Goal: Complete application form: Complete application form

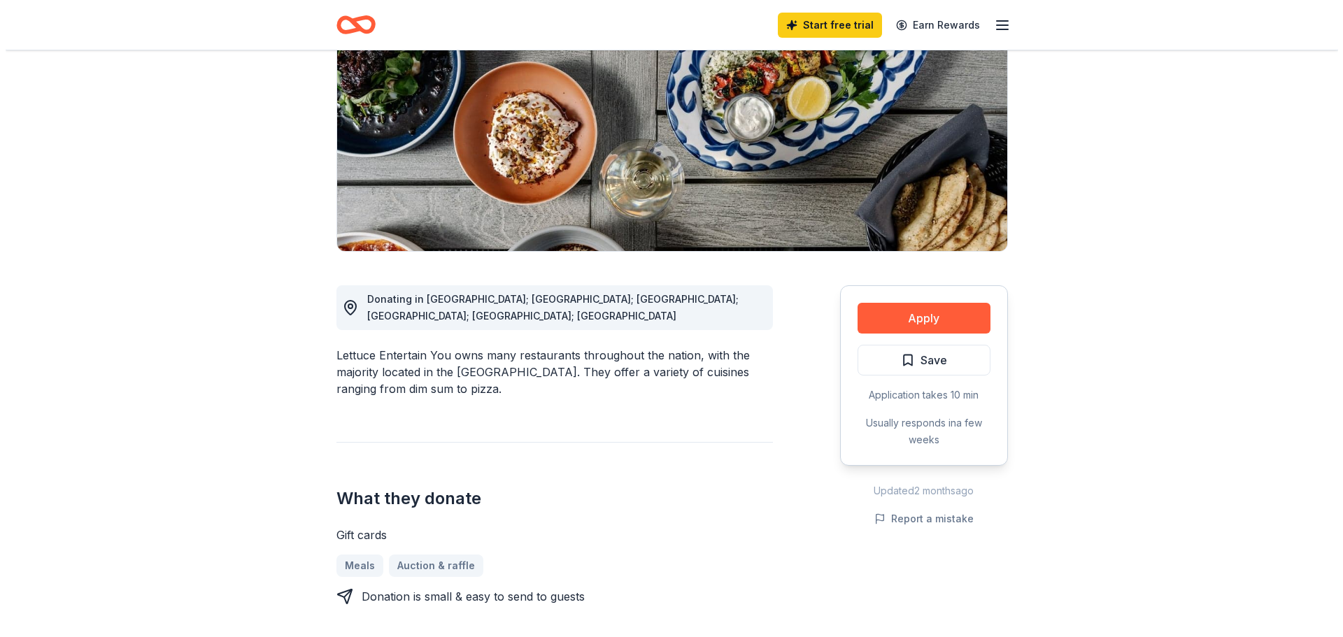
scroll to position [210, 0]
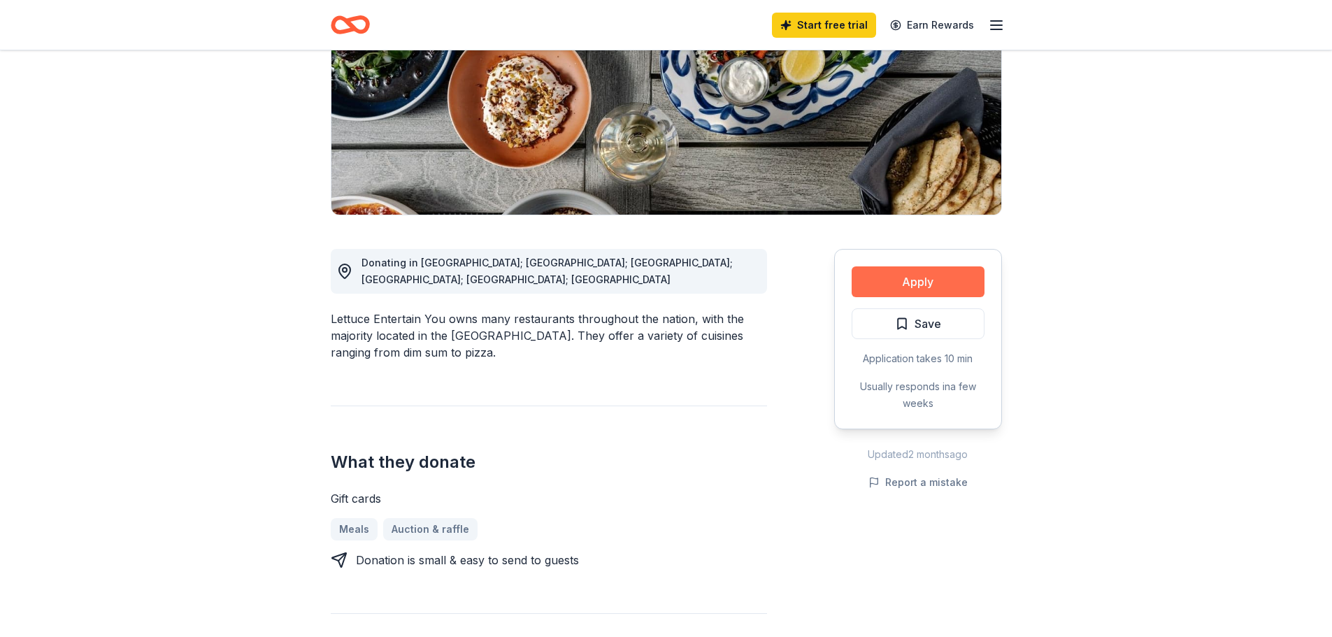
click at [923, 280] on button "Apply" at bounding box center [918, 281] width 133 height 31
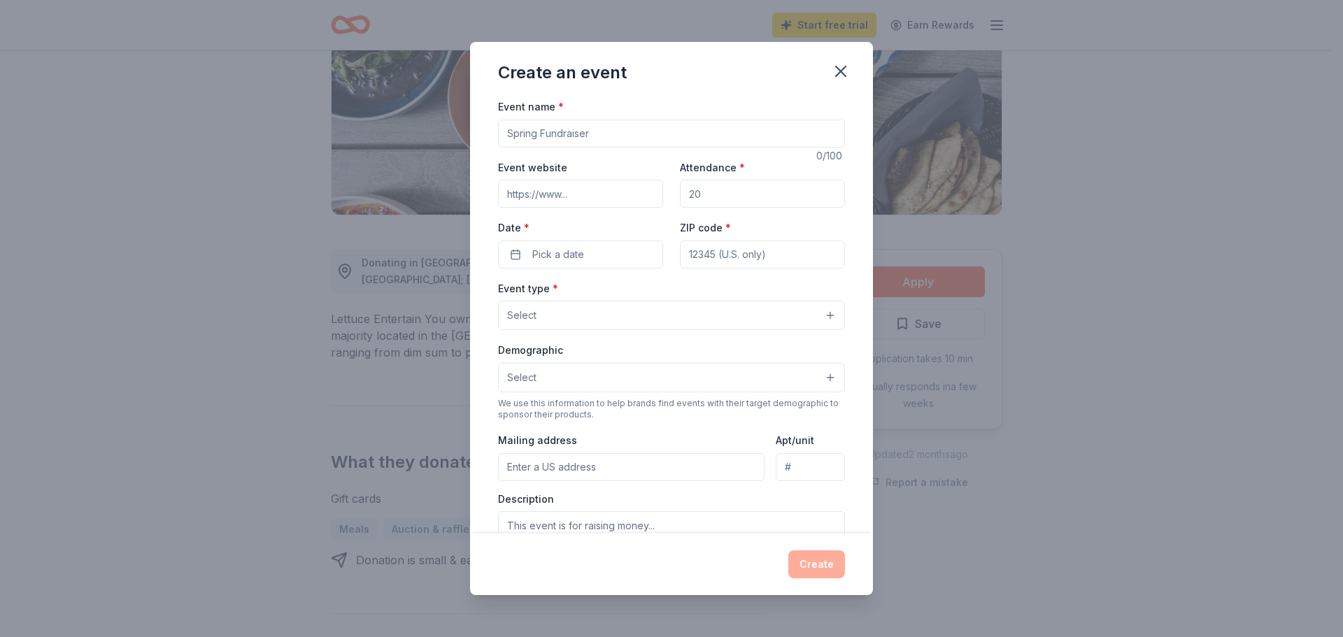
click at [624, 135] on input "Event name *" at bounding box center [671, 134] width 347 height 28
drag, startPoint x: 532, startPoint y: 137, endPoint x: 499, endPoint y: 134, distance: 33.0
click at [499, 134] on input "Event name *" at bounding box center [671, 134] width 347 height 28
click at [538, 139] on input "Event name *" at bounding box center [671, 134] width 347 height 28
type input "Fall 2025 Fundraiser"
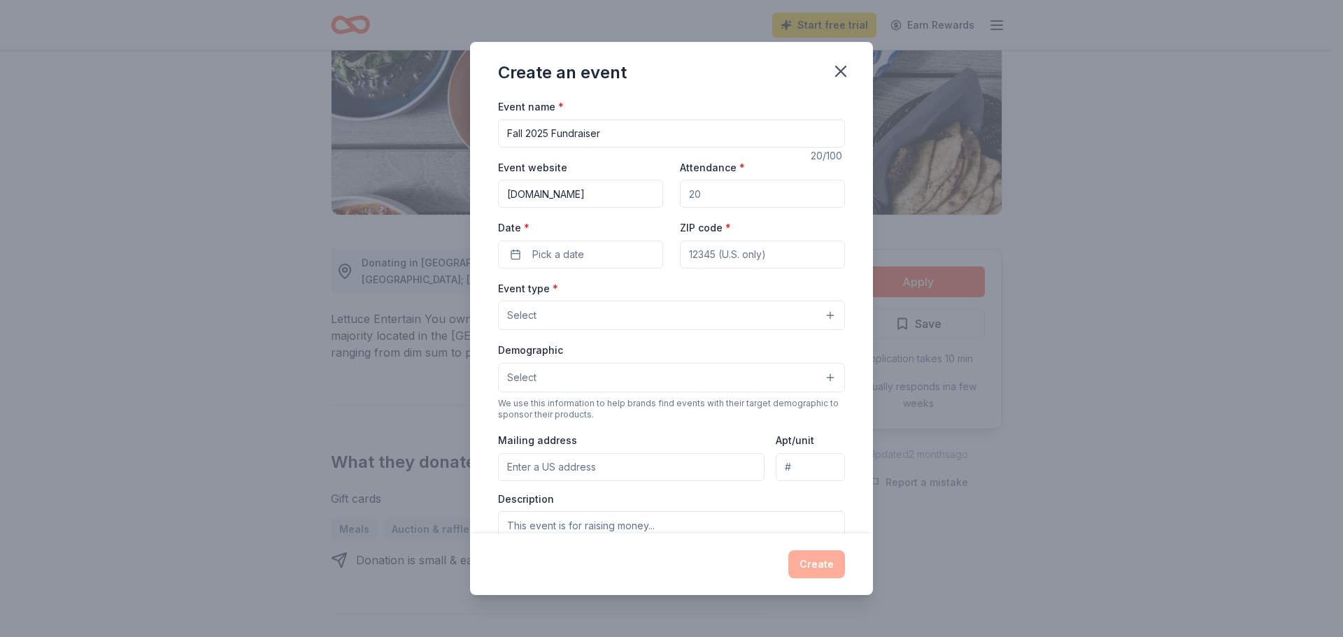
type input "adoptabull.org"
type input "200"
click at [586, 253] on button "Pick a date" at bounding box center [580, 255] width 165 height 28
click at [652, 294] on button "Go to next month" at bounding box center [653, 292] width 20 height 20
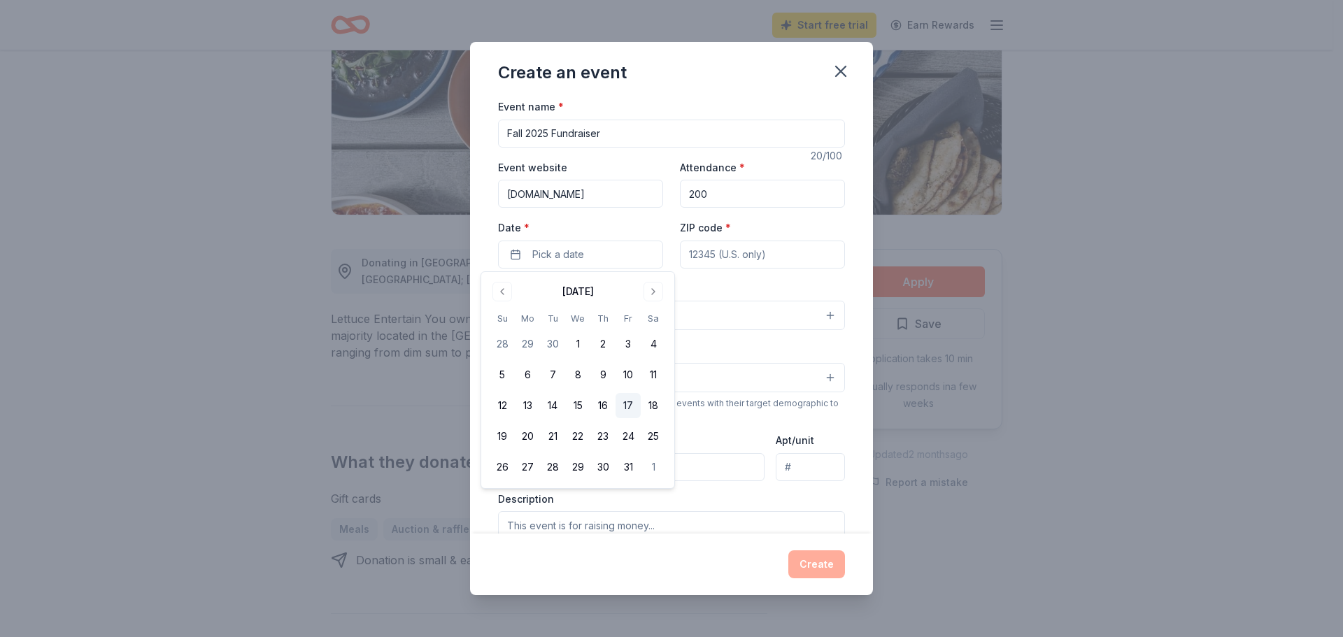
click at [627, 414] on button "17" at bounding box center [627, 405] width 25 height 25
click at [596, 219] on div "Date * 10/17/2025" at bounding box center [580, 244] width 165 height 50
click at [715, 250] on input "ZIP code *" at bounding box center [762, 255] width 165 height 28
type input "60156"
type input "1 Shadow Creek Ct"
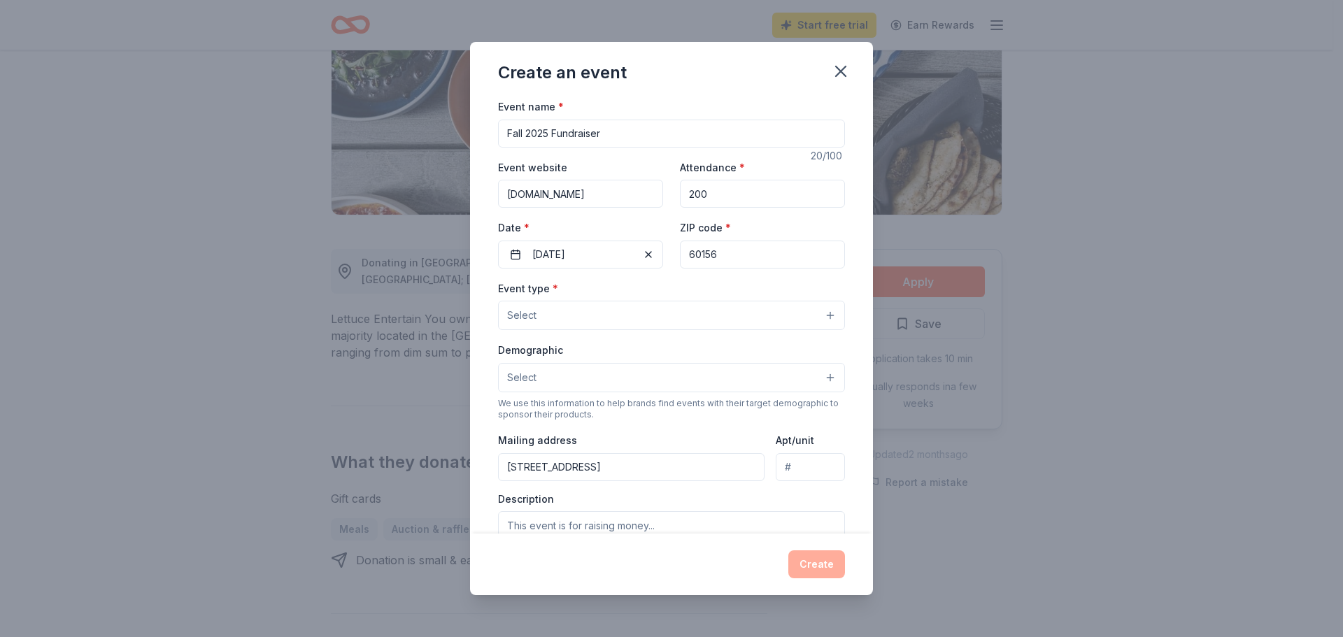
click at [660, 317] on button "Select" at bounding box center [671, 315] width 347 height 29
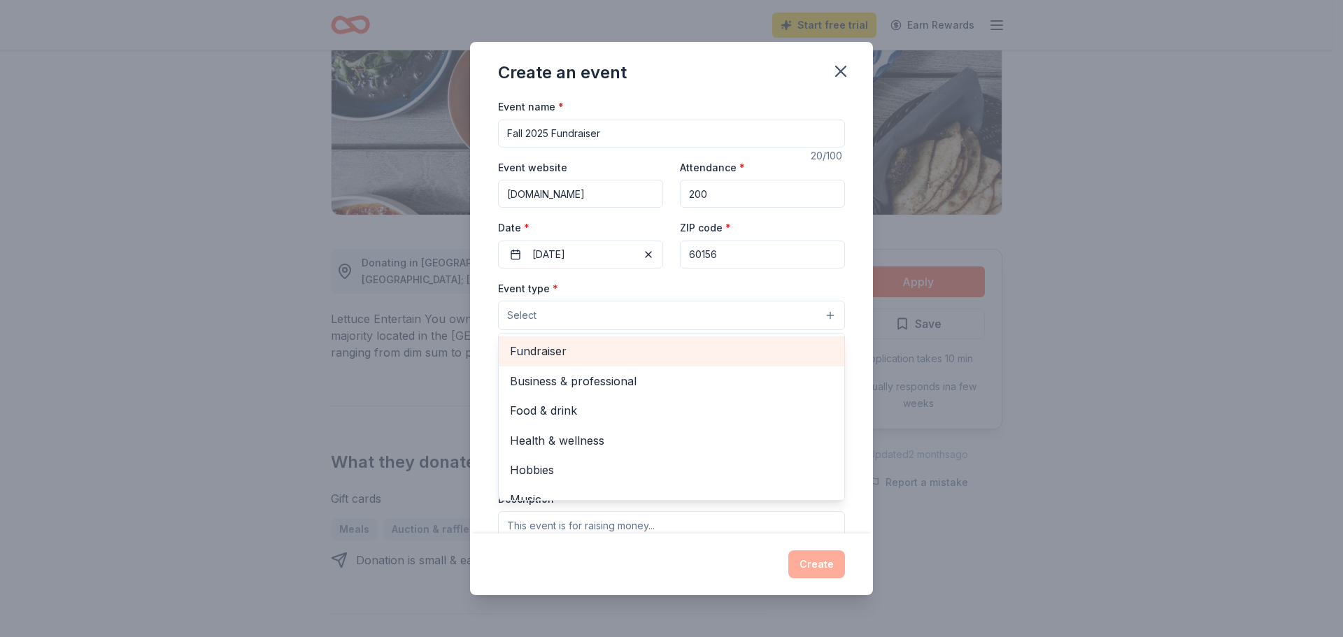
click at [650, 346] on span "Fundraiser" at bounding box center [671, 351] width 323 height 18
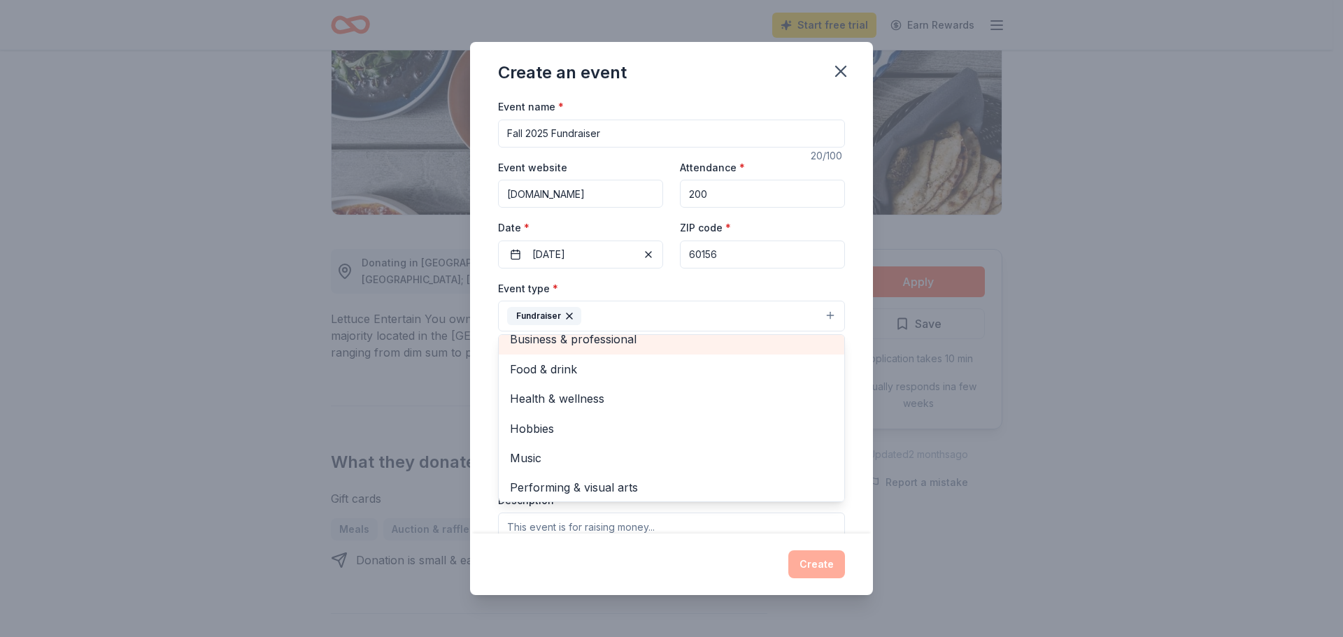
scroll to position [17, 0]
click at [843, 279] on div "Event name * Fall 2025 Fundraiser 20 /100 Event website adoptabull.org Attendan…" at bounding box center [671, 316] width 403 height 436
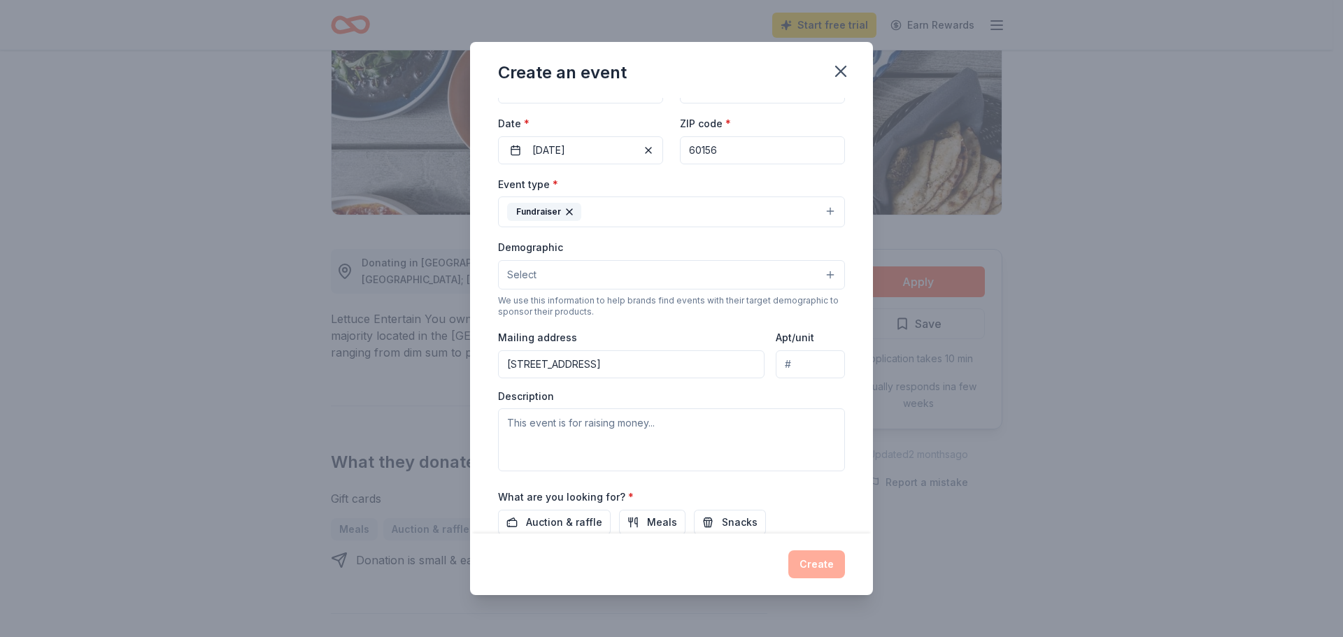
scroll to position [140, 0]
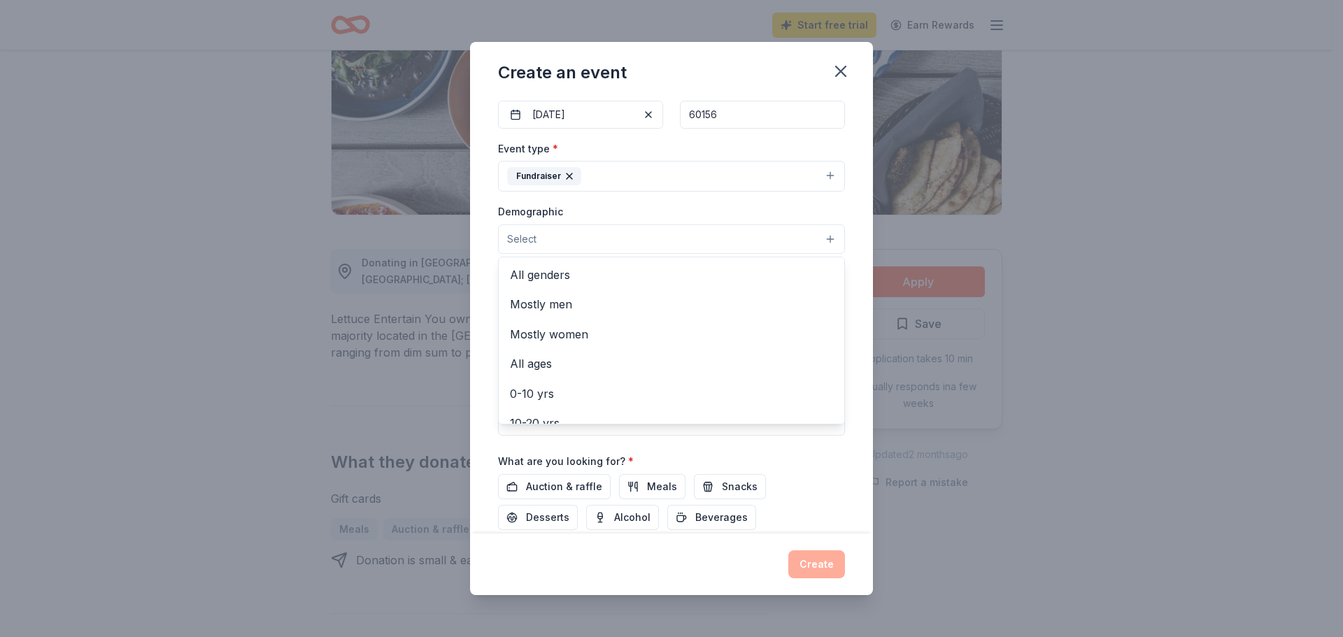
click at [781, 245] on button "Select" at bounding box center [671, 239] width 347 height 29
click at [746, 280] on span "All genders" at bounding box center [671, 275] width 323 height 18
click at [854, 347] on div "Event name * Fall 2025 Fundraiser 20 /100 Event website adoptabull.org Attendan…" at bounding box center [671, 316] width 403 height 436
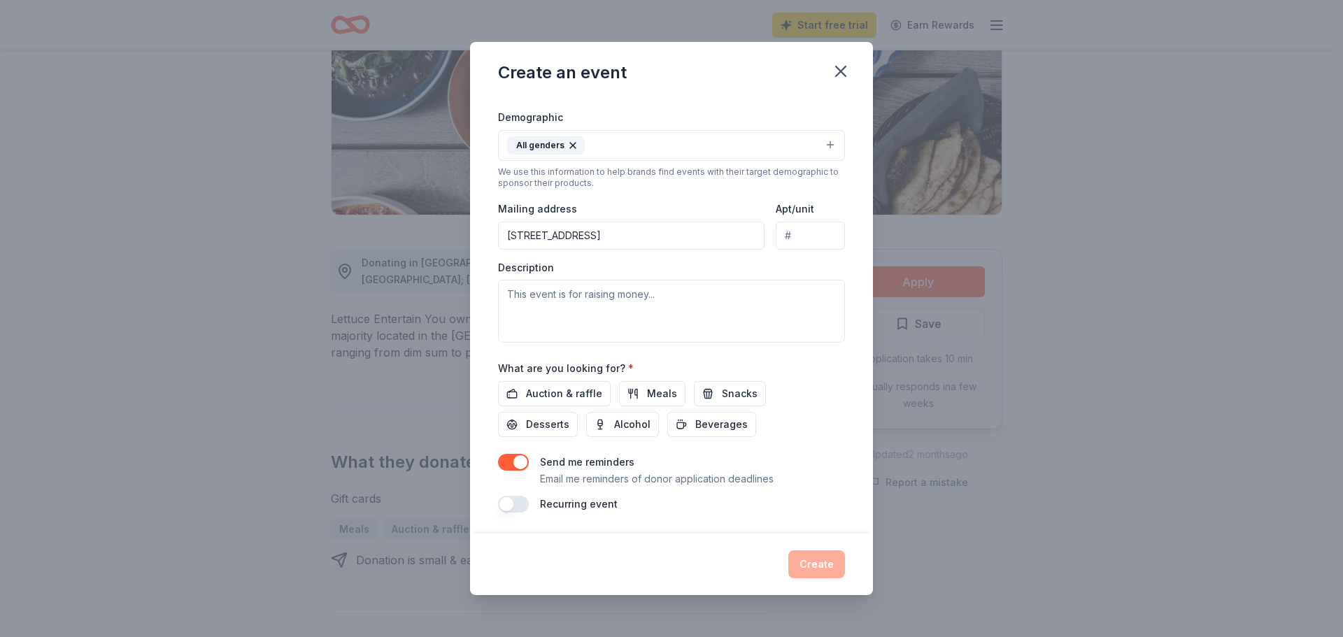
scroll to position [236, 0]
click at [781, 152] on button "All genders" at bounding box center [671, 144] width 347 height 31
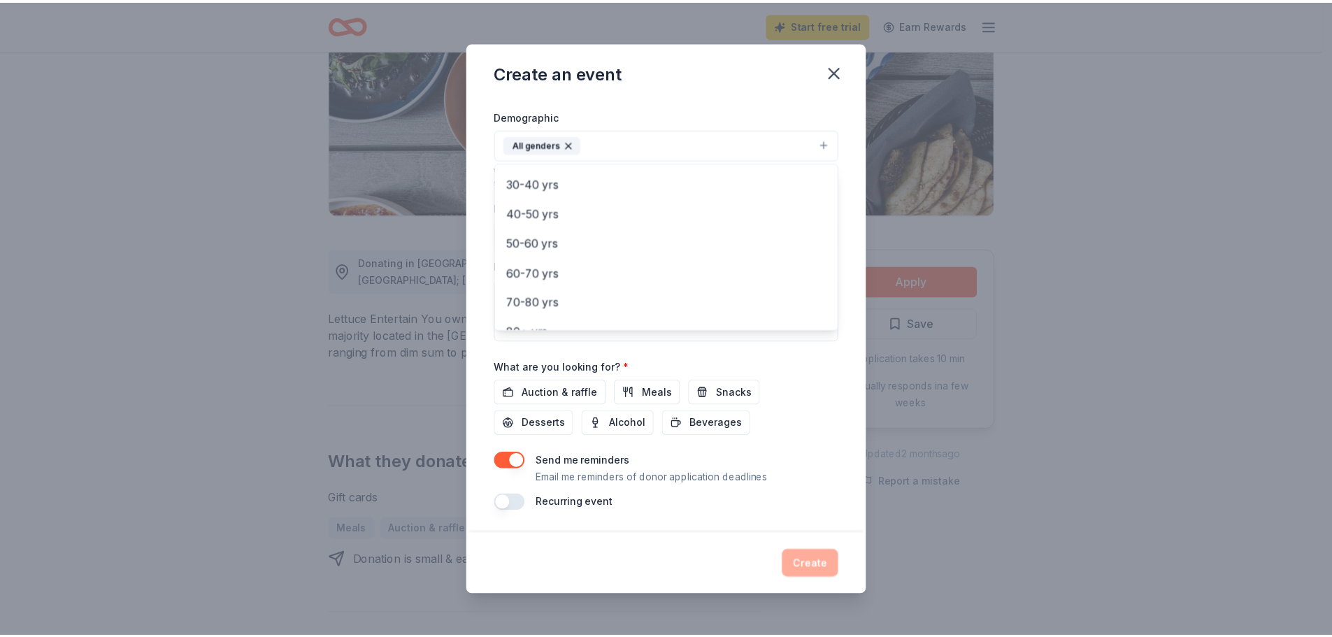
scroll to position [195, 0]
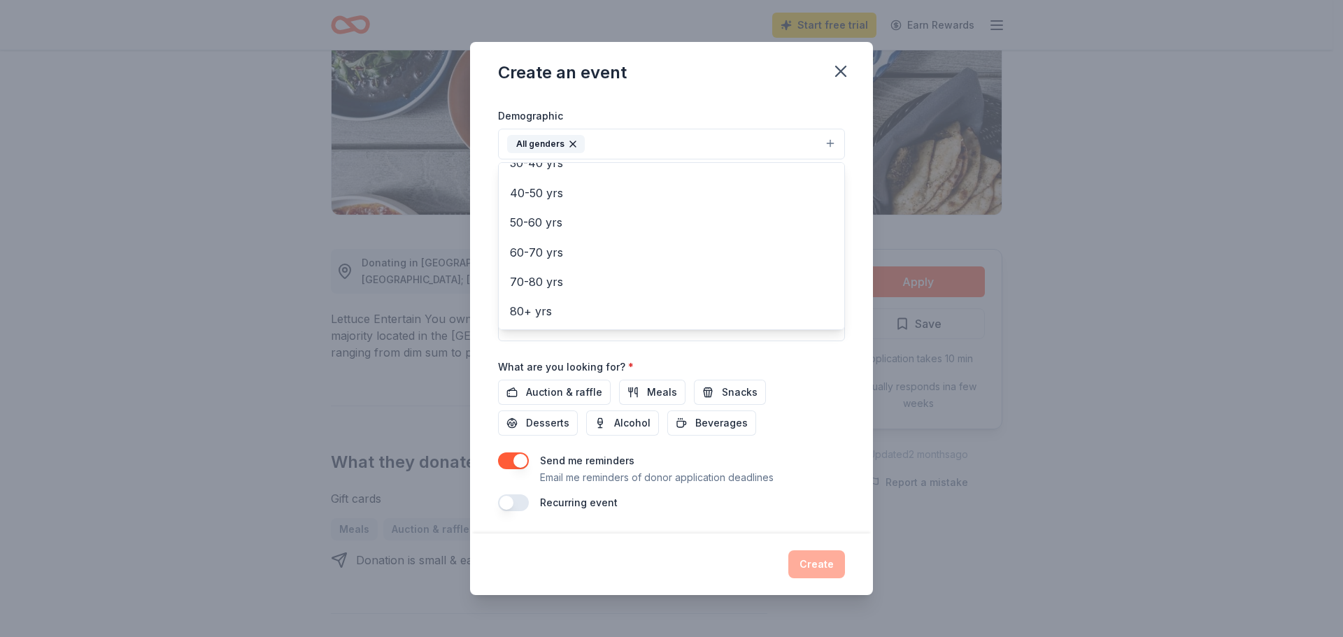
click at [849, 229] on div "Event name * Fall 2025 Fundraiser 20 /100 Event website adoptabull.org Attendan…" at bounding box center [671, 316] width 403 height 436
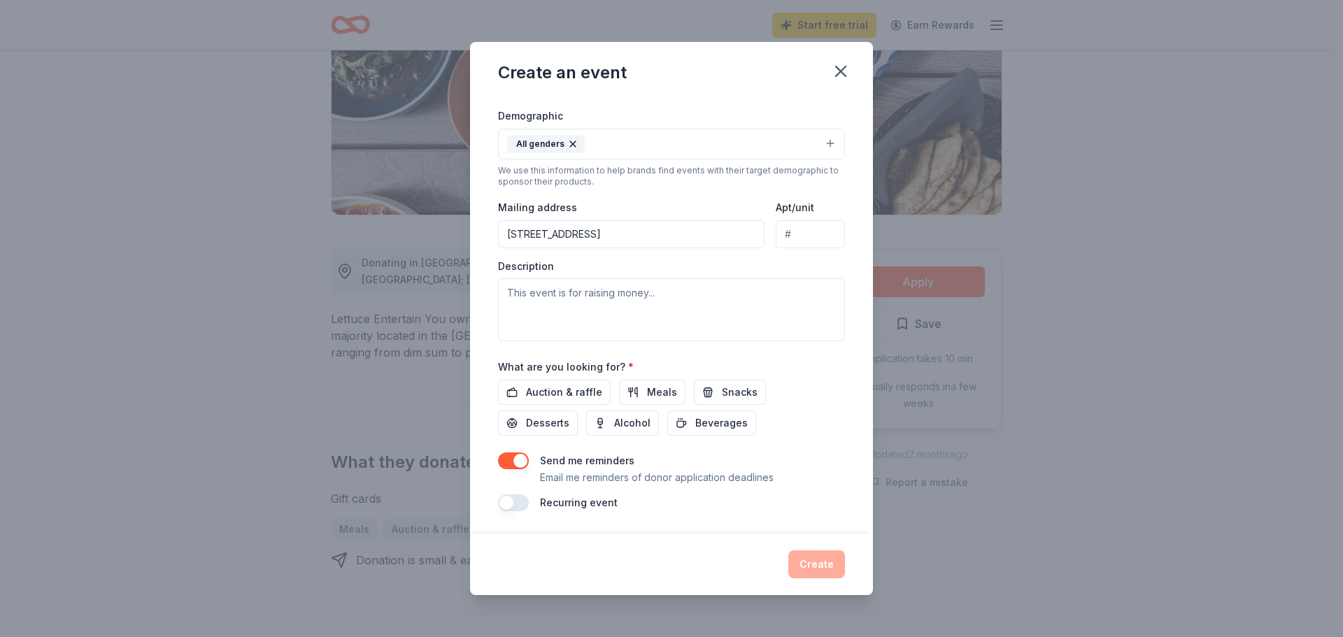
click at [774, 138] on button "All genders" at bounding box center [671, 144] width 347 height 31
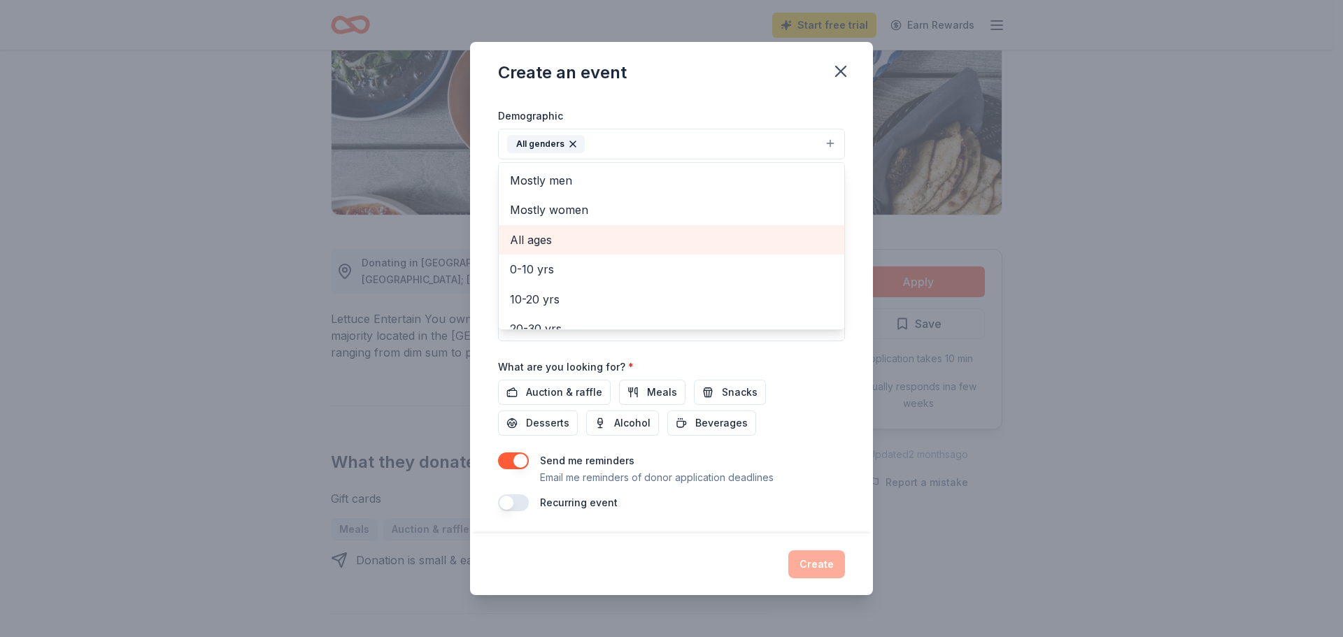
click at [753, 245] on span "All ages" at bounding box center [671, 240] width 323 height 18
click at [853, 264] on div "Event name * Fall 2025 Fundraiser 20 /100 Event website adoptabull.org Attendan…" at bounding box center [671, 316] width 403 height 436
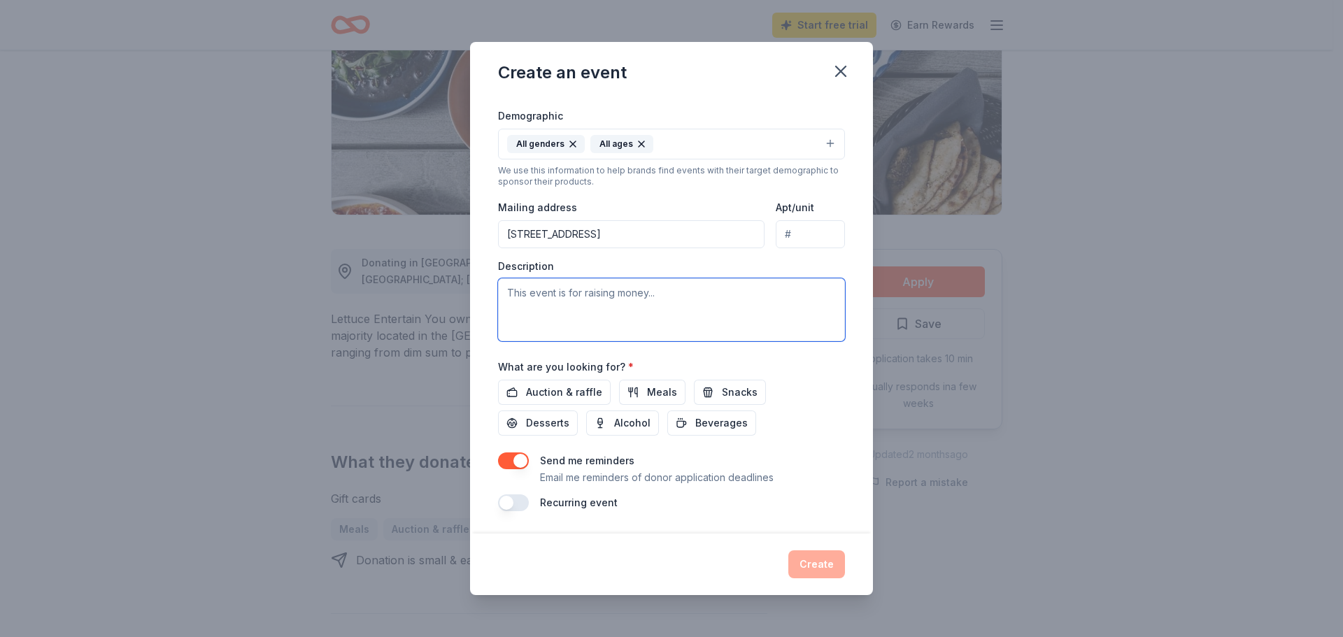
click at [723, 297] on textarea at bounding box center [671, 309] width 347 height 63
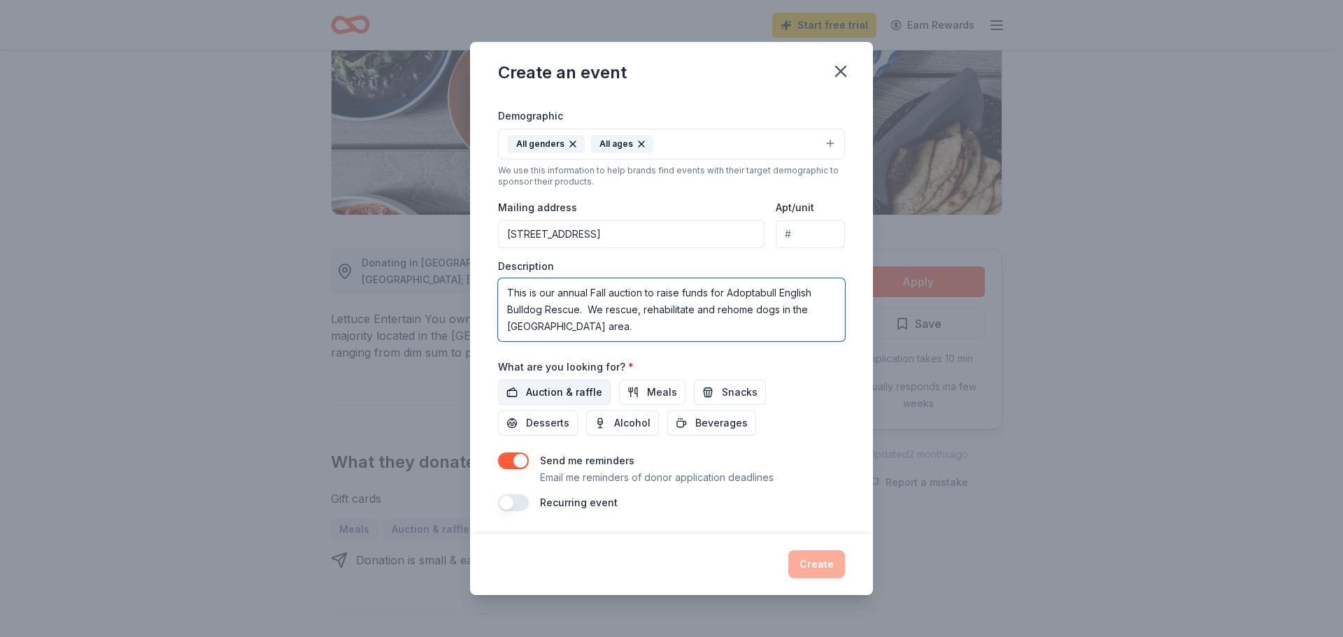
type textarea "This is our annual Fall auction to raise funds for Adoptabull English Bulldog R…"
click at [569, 391] on span "Auction & raffle" at bounding box center [564, 392] width 76 height 17
click at [798, 395] on div "Auction & raffle Meals Snacks Desserts Alcohol Beverages" at bounding box center [671, 408] width 347 height 56
click at [817, 562] on button "Create" at bounding box center [816, 564] width 57 height 28
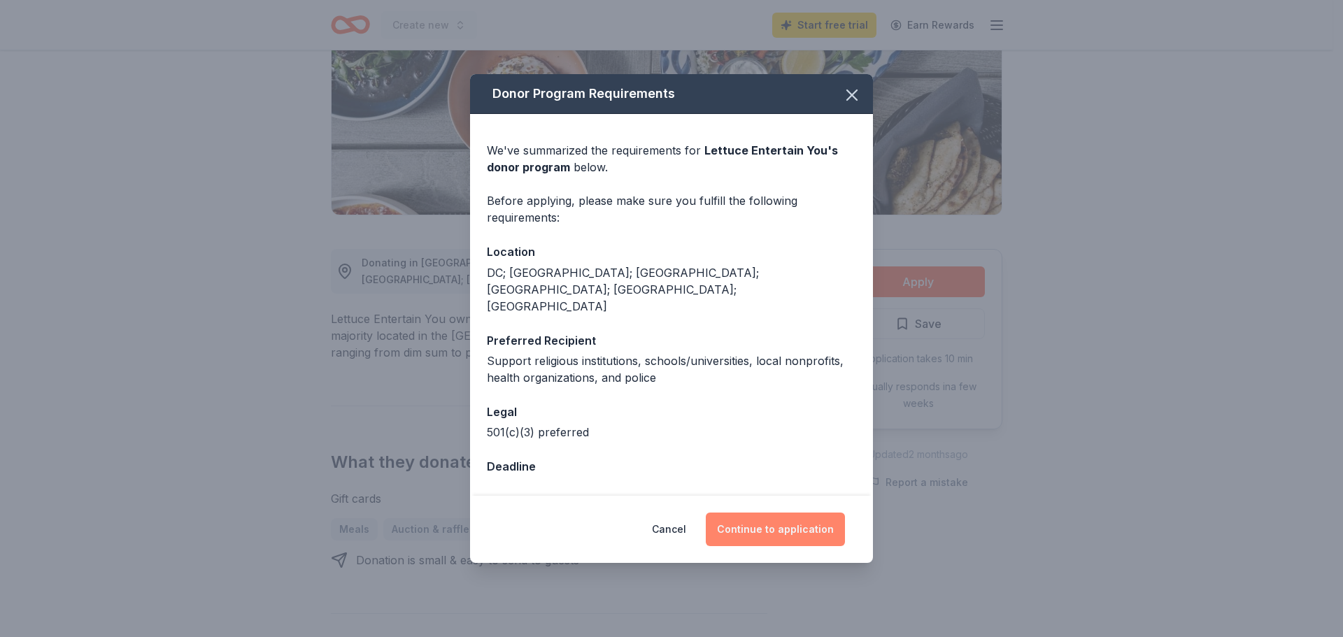
click at [763, 513] on button "Continue to application" at bounding box center [775, 530] width 139 height 34
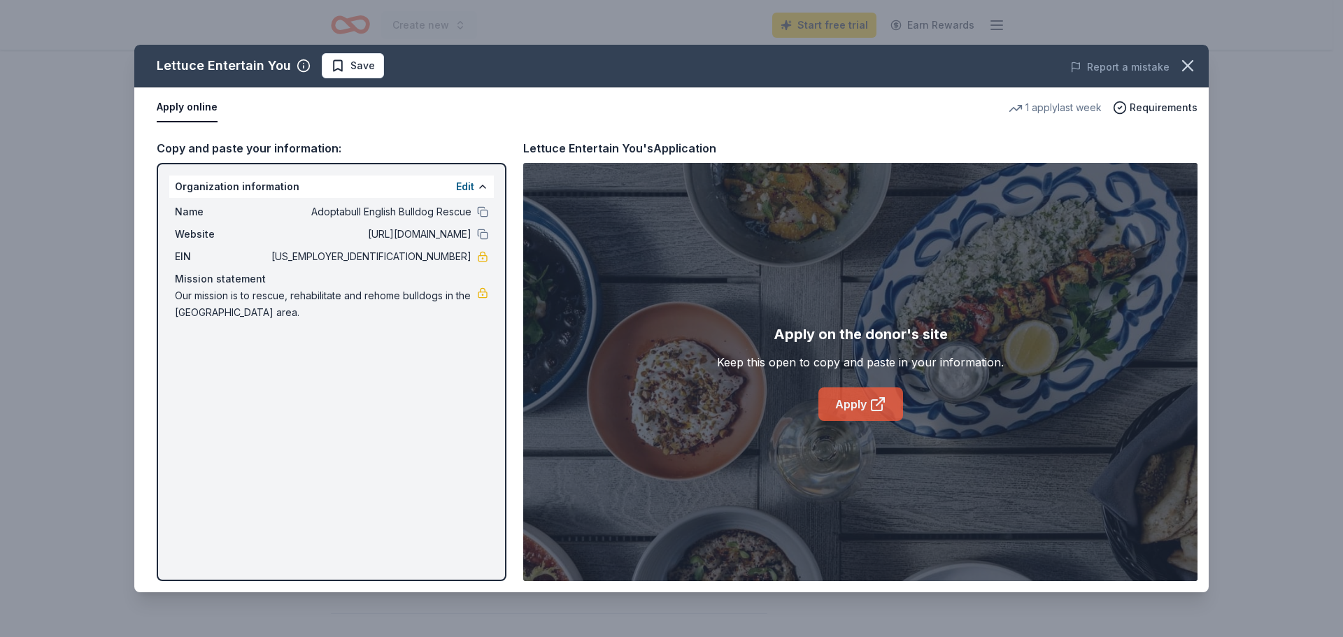
click at [849, 405] on link "Apply" at bounding box center [860, 404] width 85 height 34
click at [51, 48] on div "Lettuce Entertain You Save Report a mistake Apply online 1 apply last week Requ…" at bounding box center [671, 318] width 1343 height 637
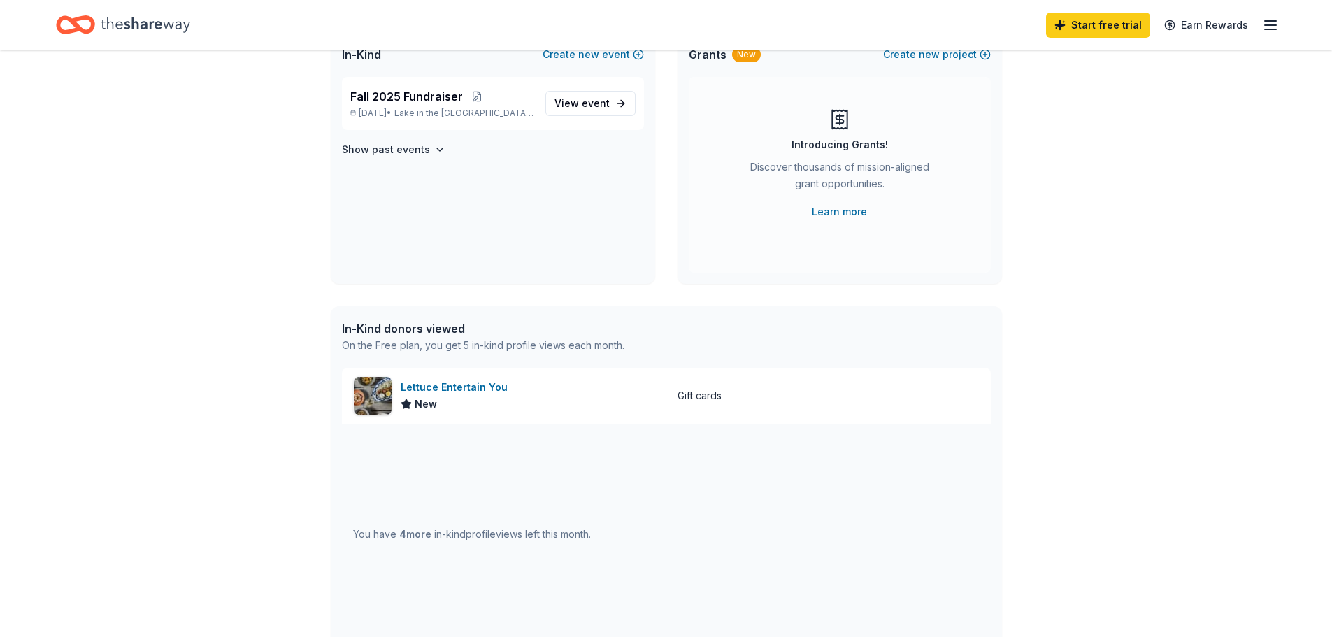
scroll to position [71, 0]
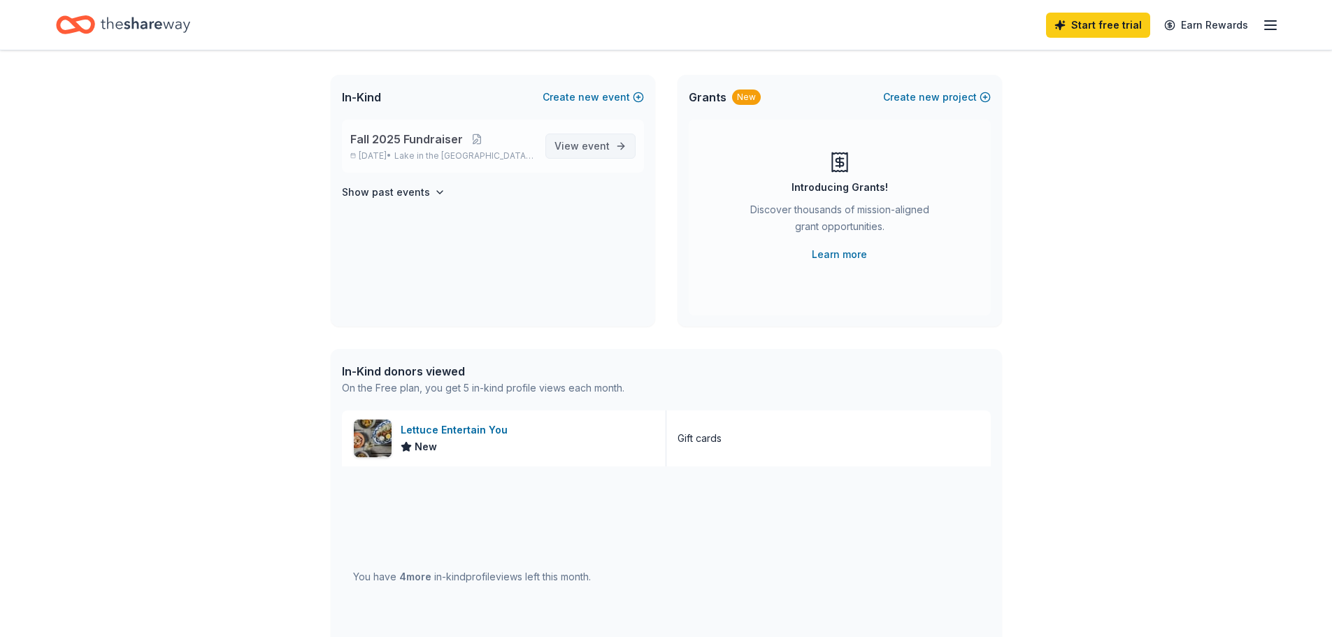
click at [592, 143] on span "event" at bounding box center [596, 146] width 28 height 12
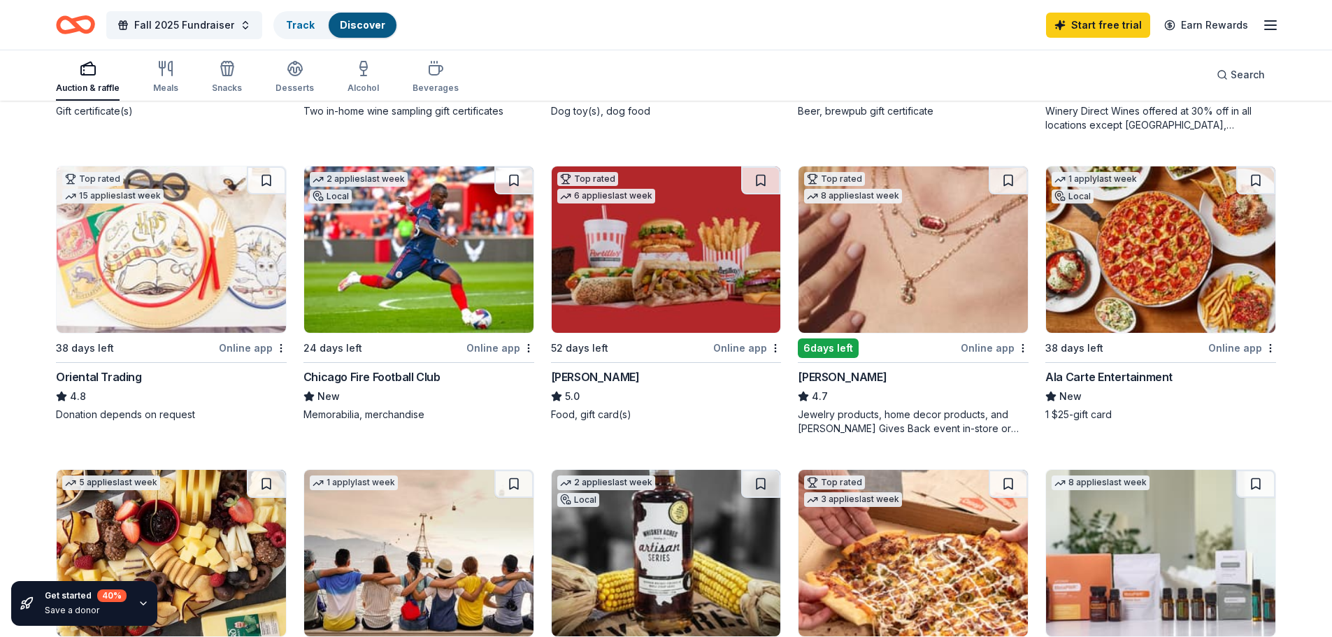
scroll to position [420, 0]
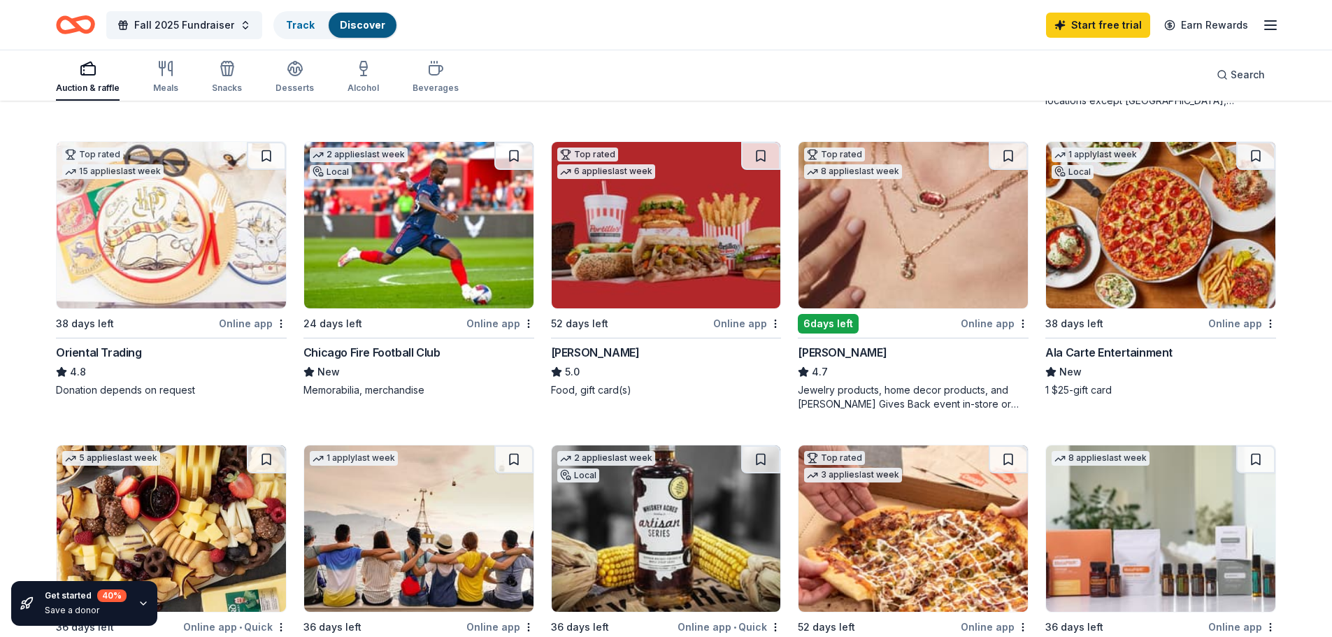
click at [739, 324] on div "Online app" at bounding box center [747, 323] width 68 height 17
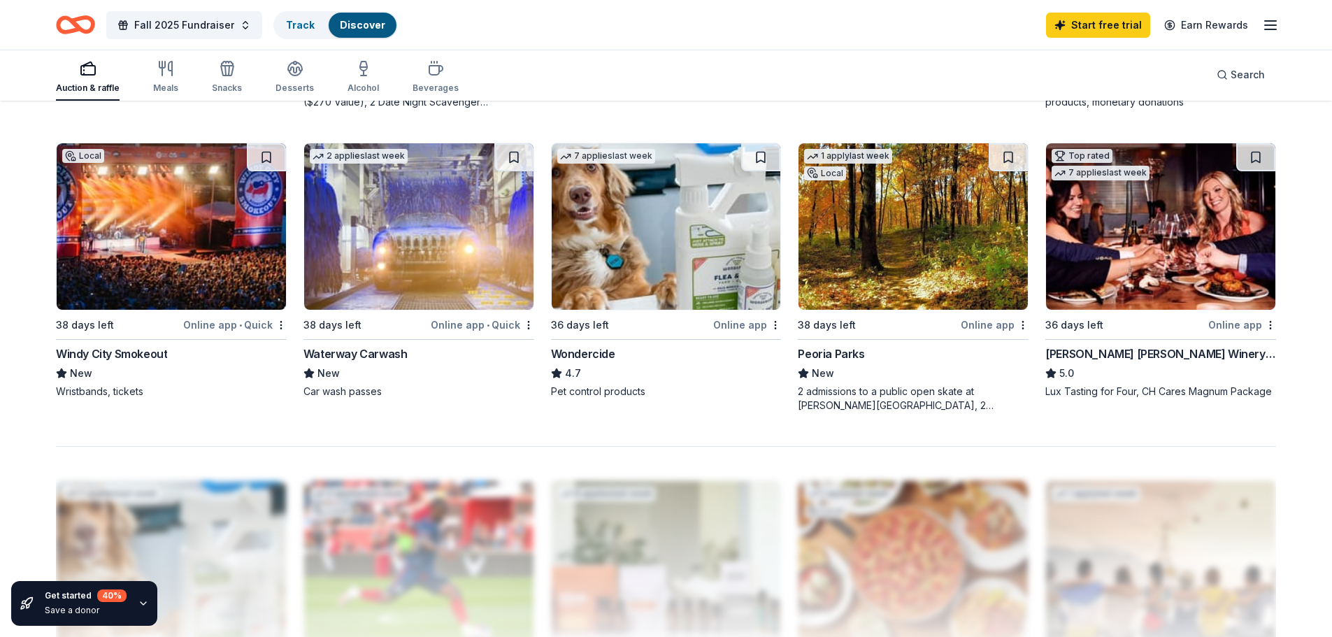
scroll to position [1049, 0]
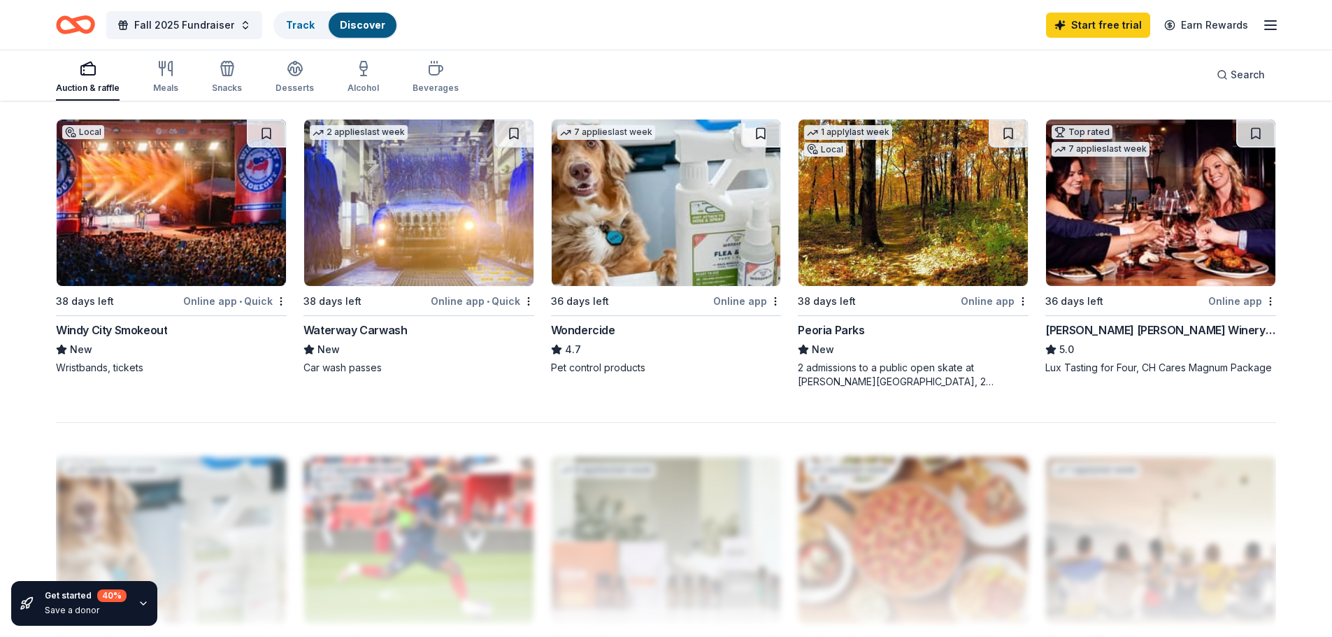
click at [1148, 255] on img at bounding box center [1160, 203] width 229 height 166
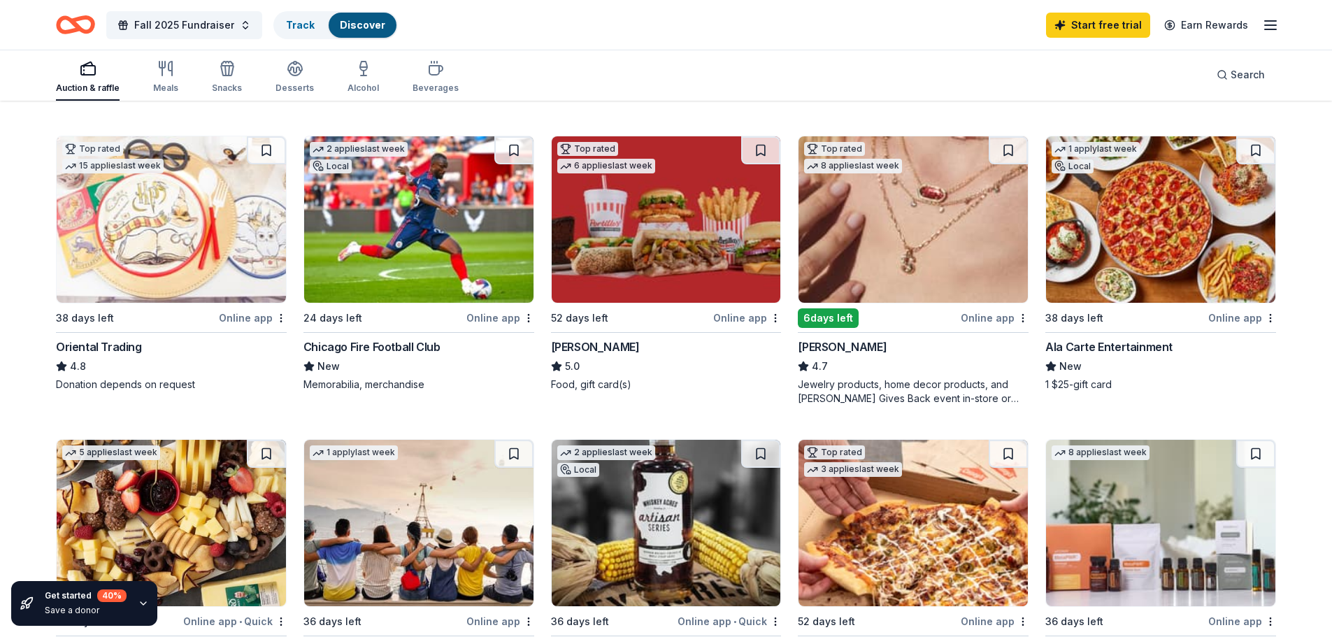
scroll to position [420, 0]
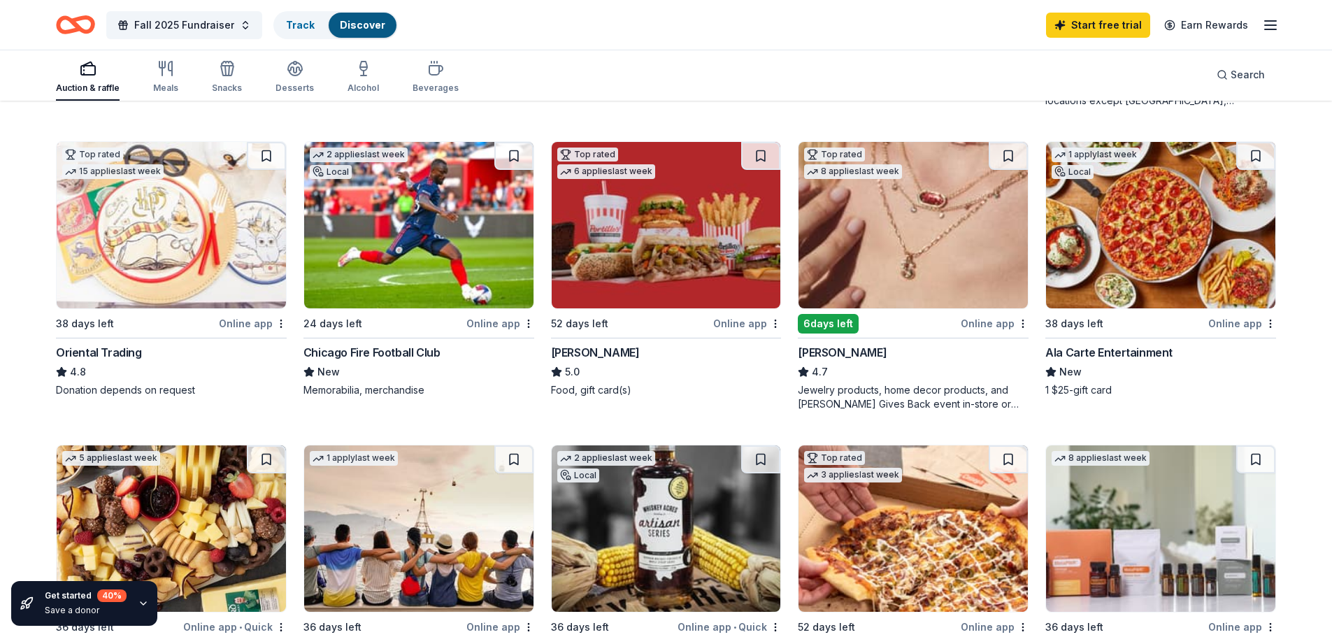
click at [1139, 280] on img at bounding box center [1160, 225] width 229 height 166
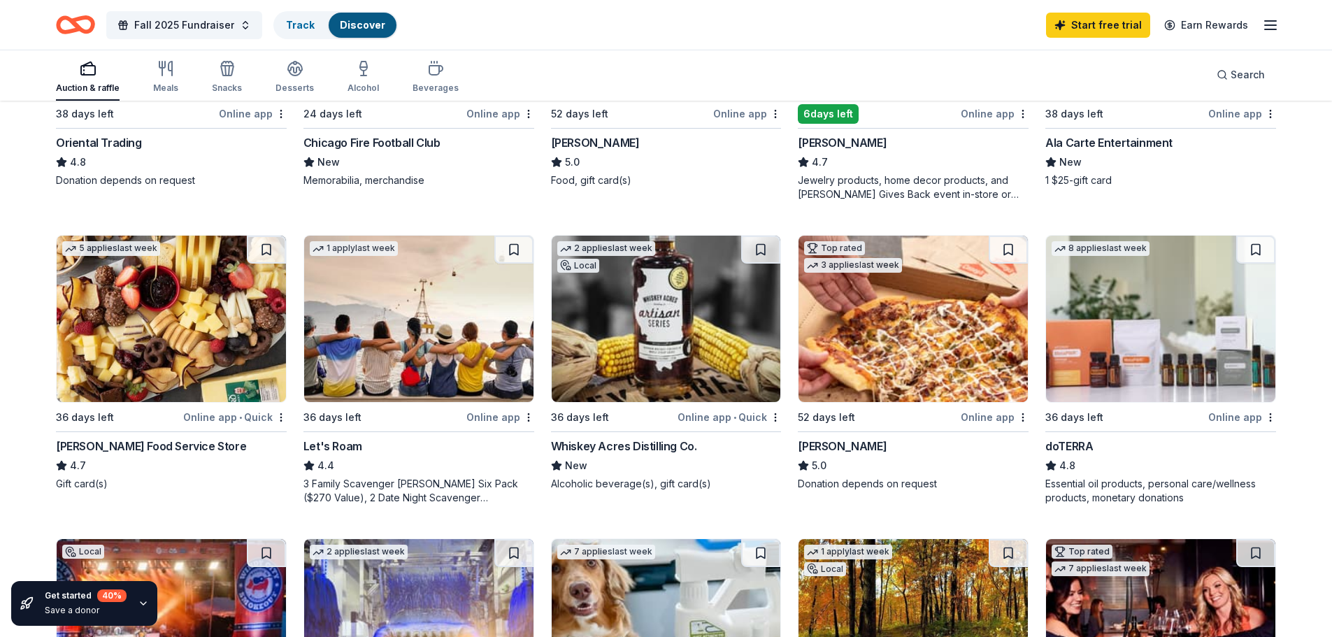
scroll to position [699, 0]
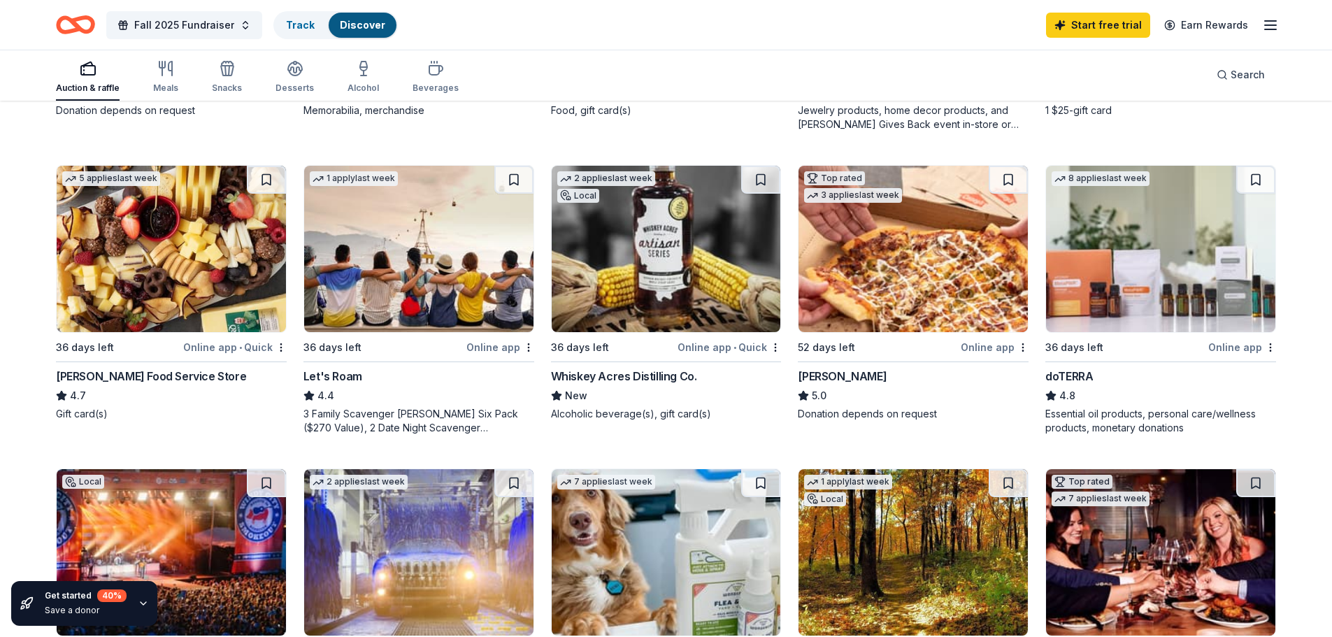
click at [887, 268] on img at bounding box center [913, 249] width 229 height 166
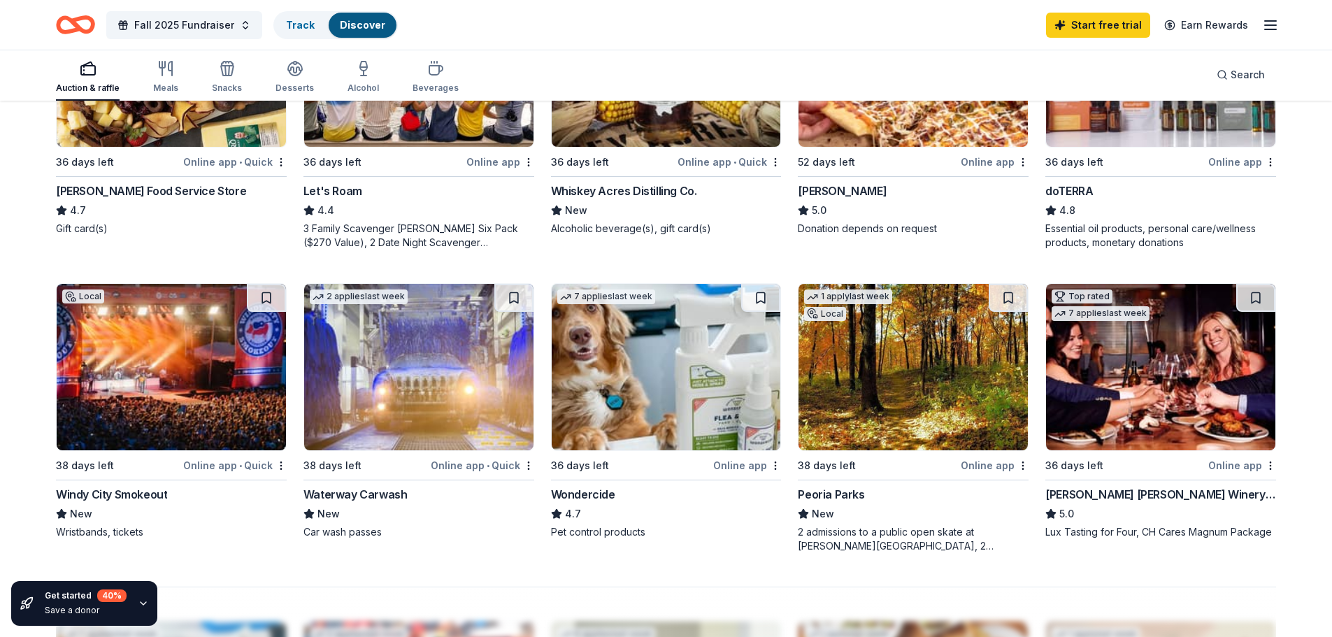
scroll to position [909, 0]
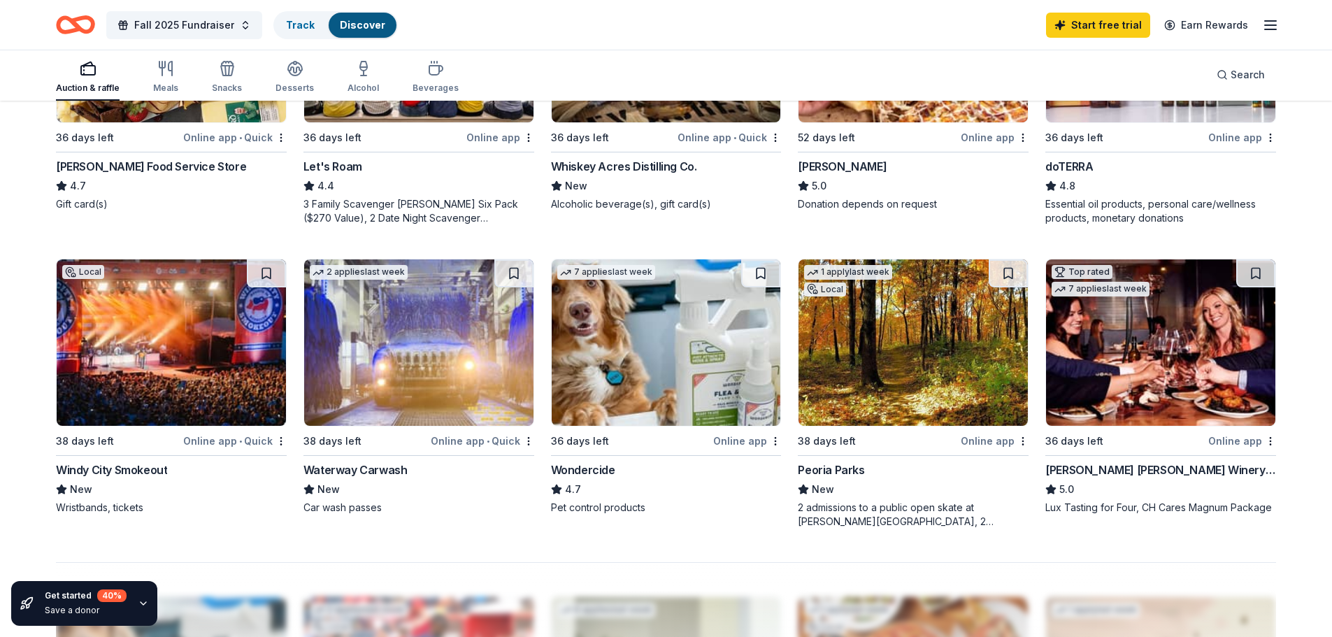
click at [637, 334] on img at bounding box center [666, 342] width 229 height 166
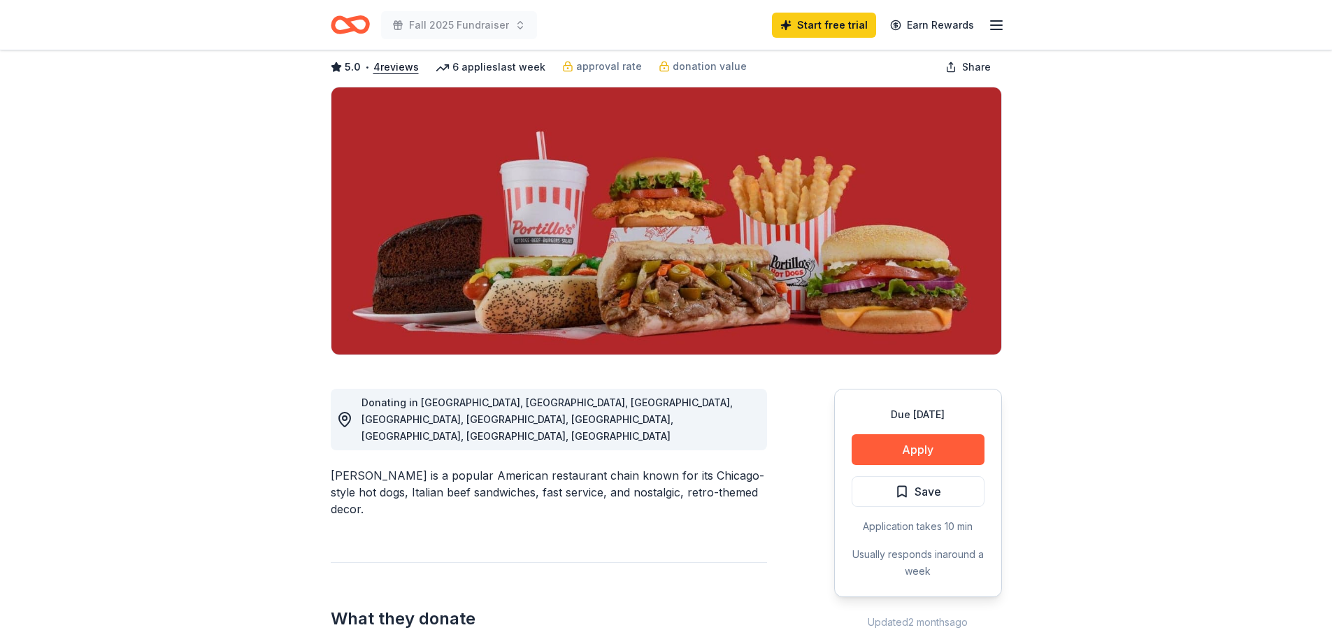
scroll to position [140, 0]
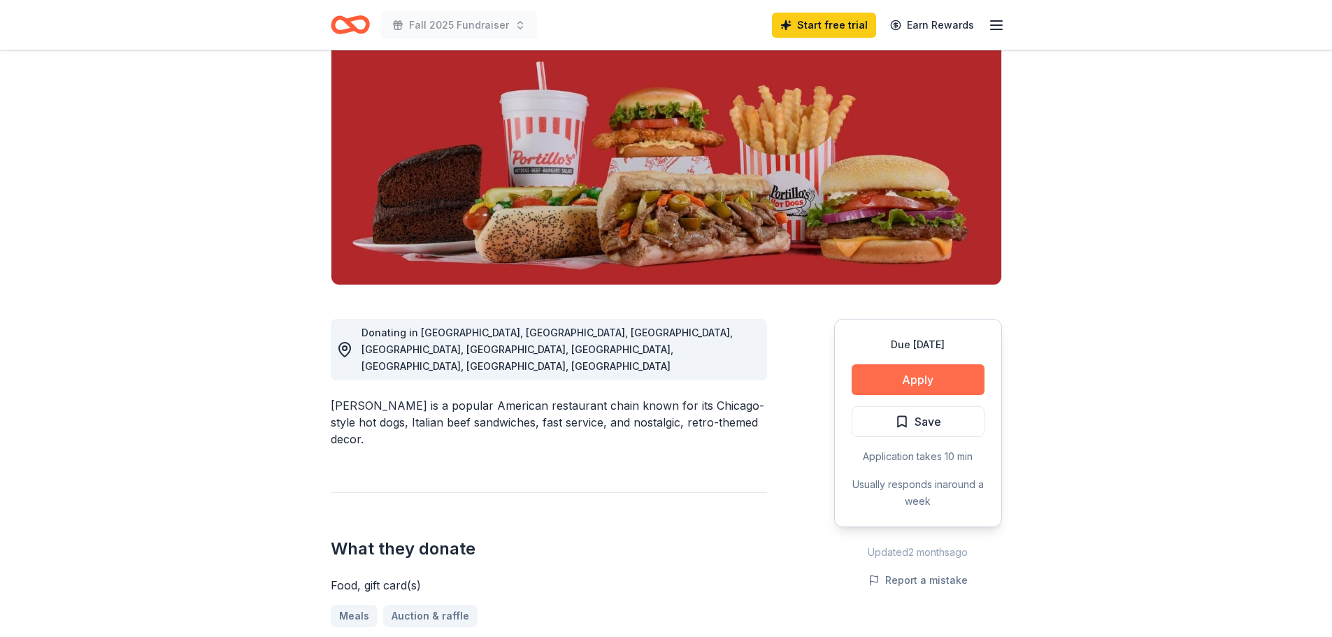
click at [912, 376] on button "Apply" at bounding box center [918, 379] width 133 height 31
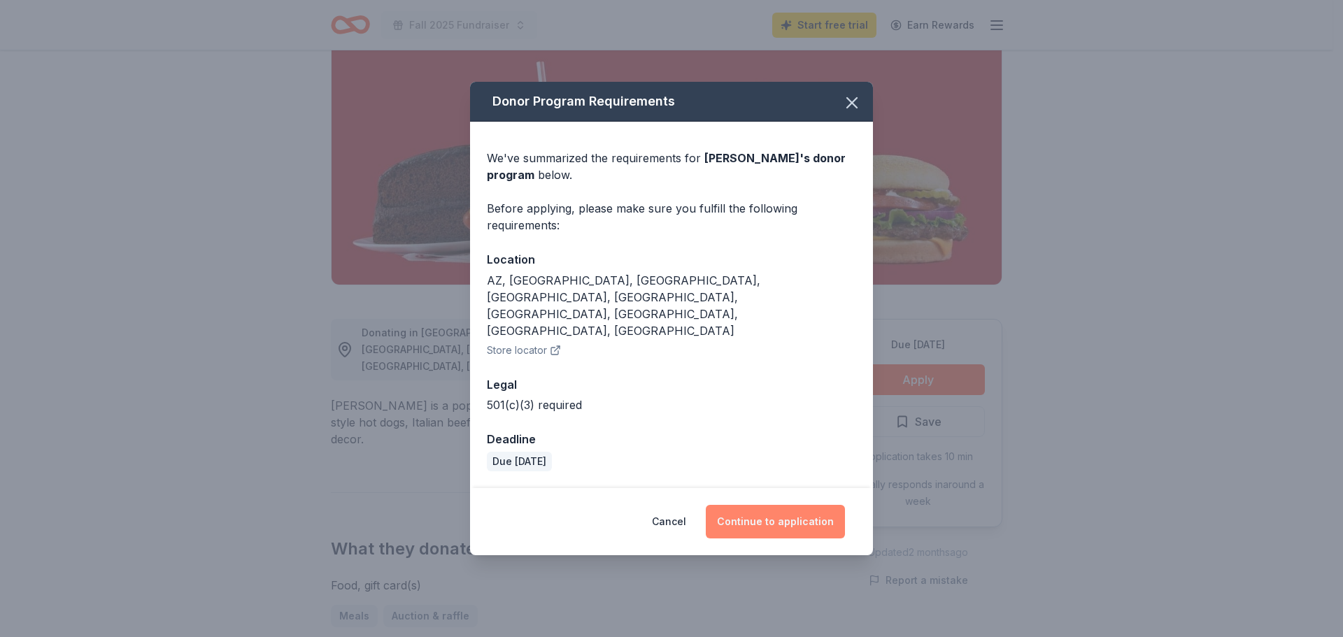
click at [799, 505] on button "Continue to application" at bounding box center [775, 522] width 139 height 34
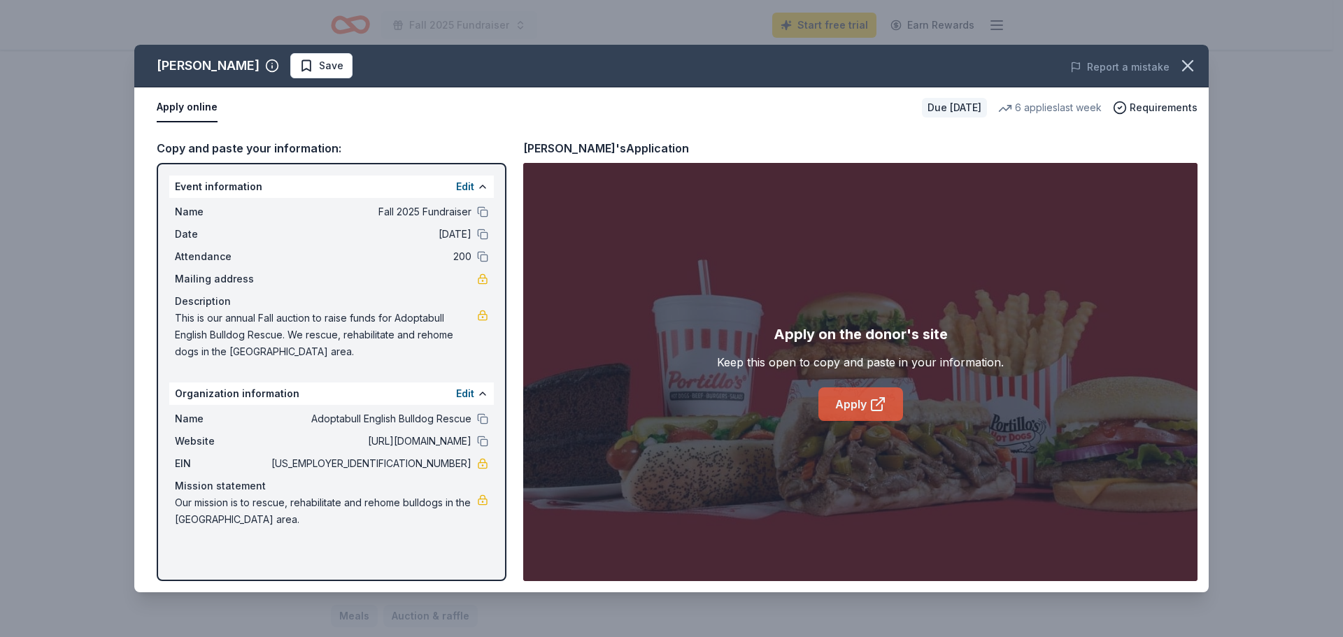
click at [883, 407] on icon at bounding box center [877, 404] width 17 height 17
click at [106, 76] on div "Portillo's Save Report a mistake Apply online Due in 52 days 6 applies last wee…" at bounding box center [671, 318] width 1343 height 637
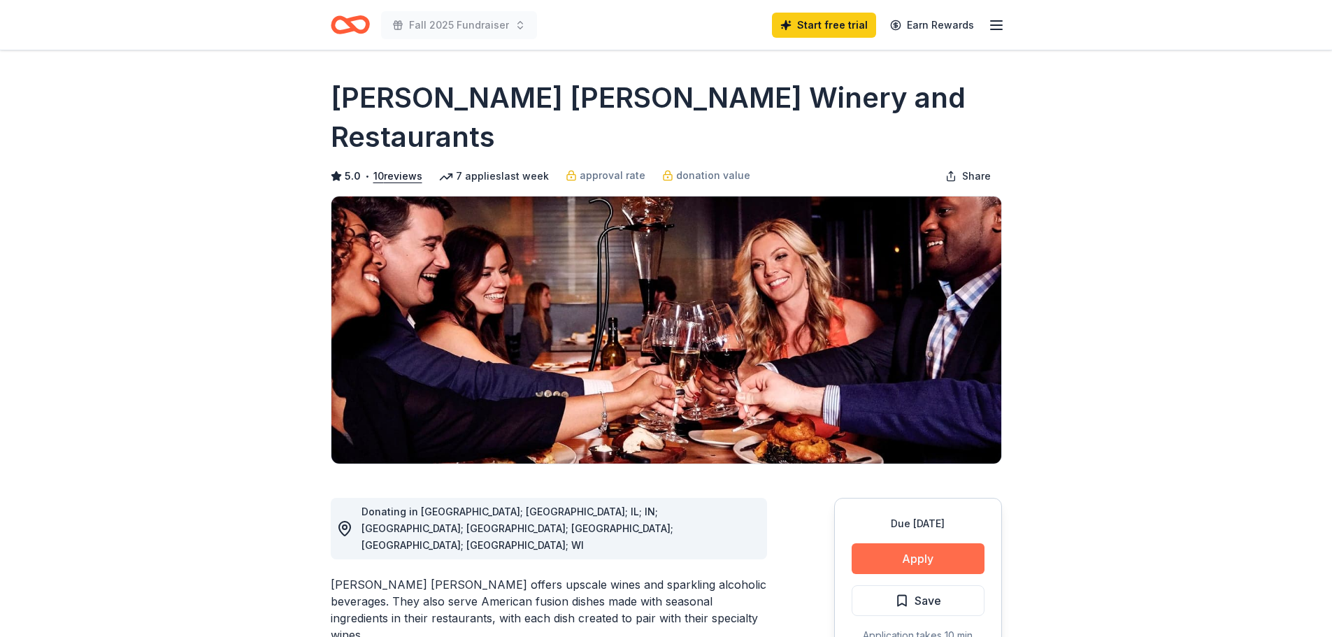
click at [897, 543] on button "Apply" at bounding box center [918, 558] width 133 height 31
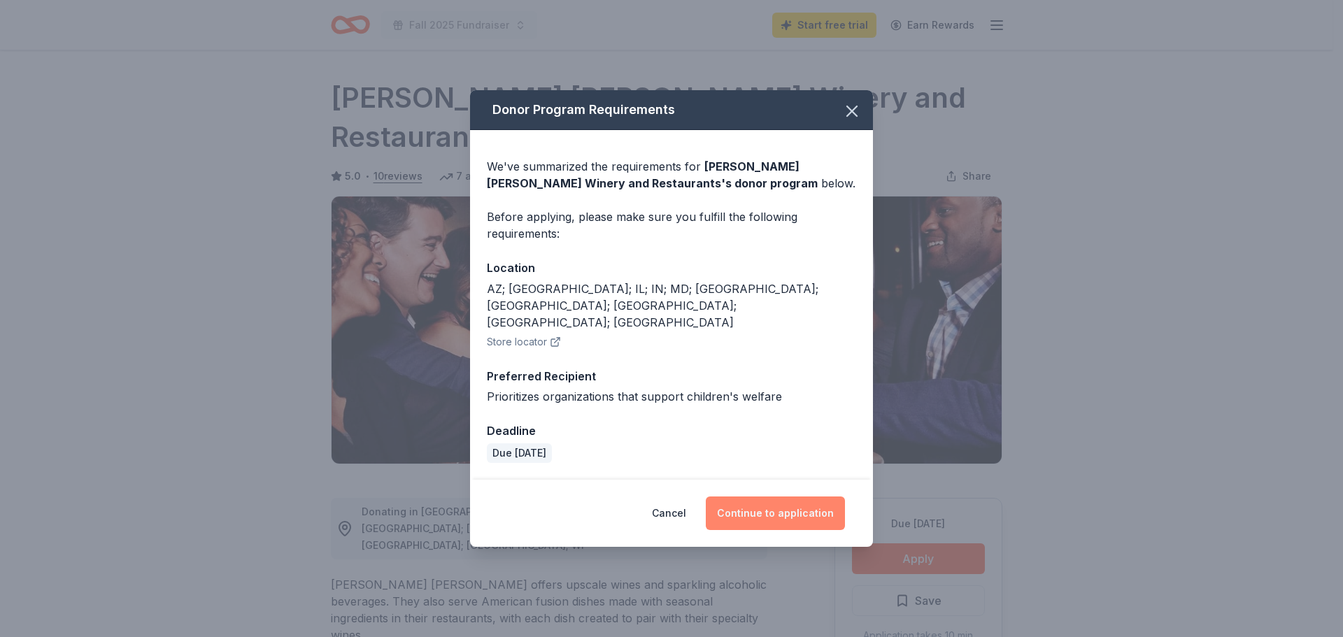
click at [802, 497] on button "Continue to application" at bounding box center [775, 514] width 139 height 34
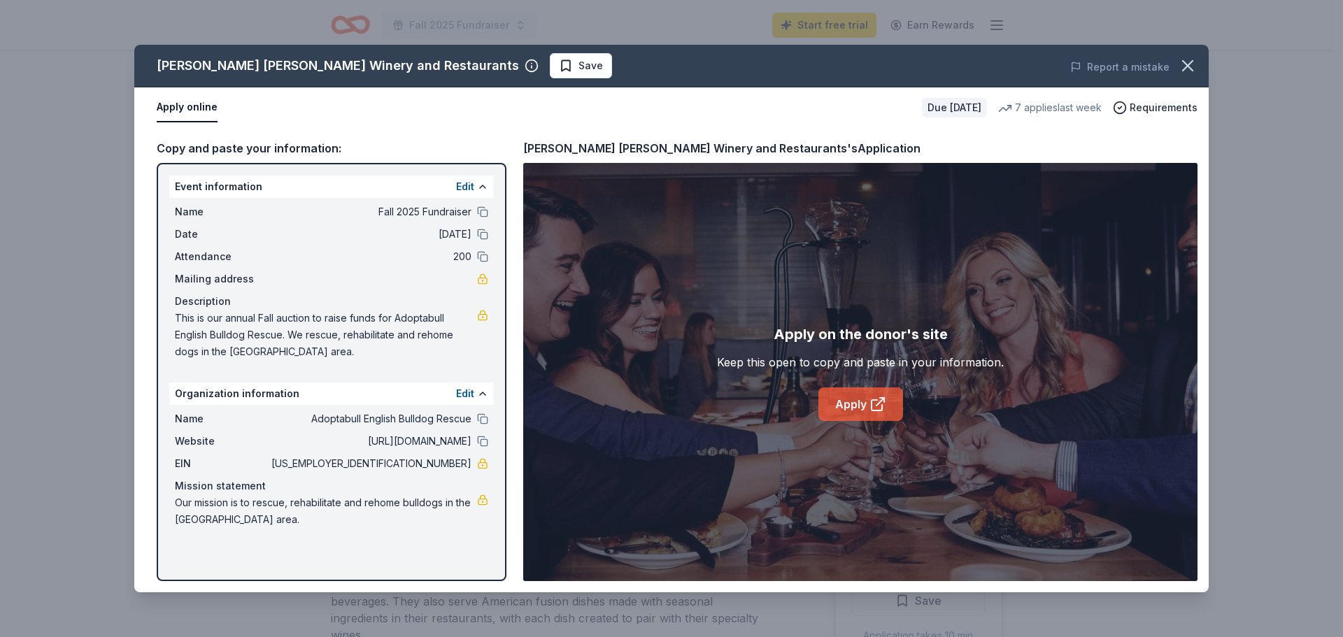
click at [851, 405] on link "Apply" at bounding box center [860, 404] width 85 height 34
click at [59, 38] on div "Cooper's Hawk Winery and Restaurants Save Report a mistake Apply online Due in …" at bounding box center [671, 318] width 1343 height 637
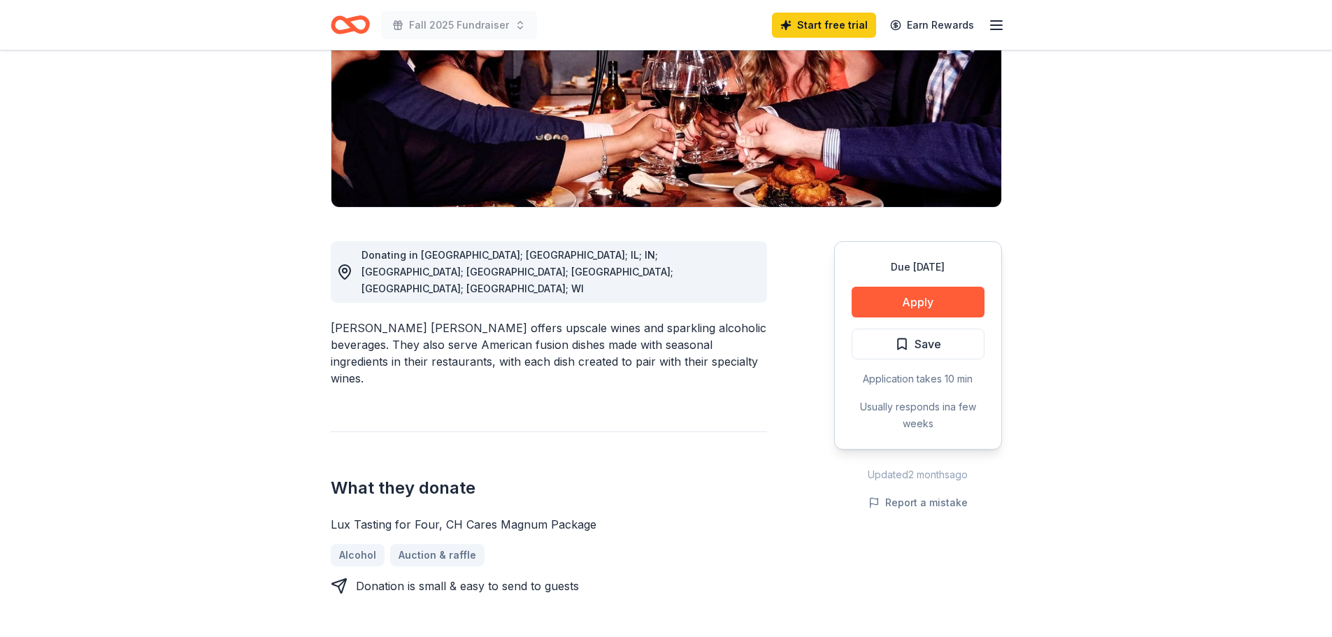
scroll to position [350, 0]
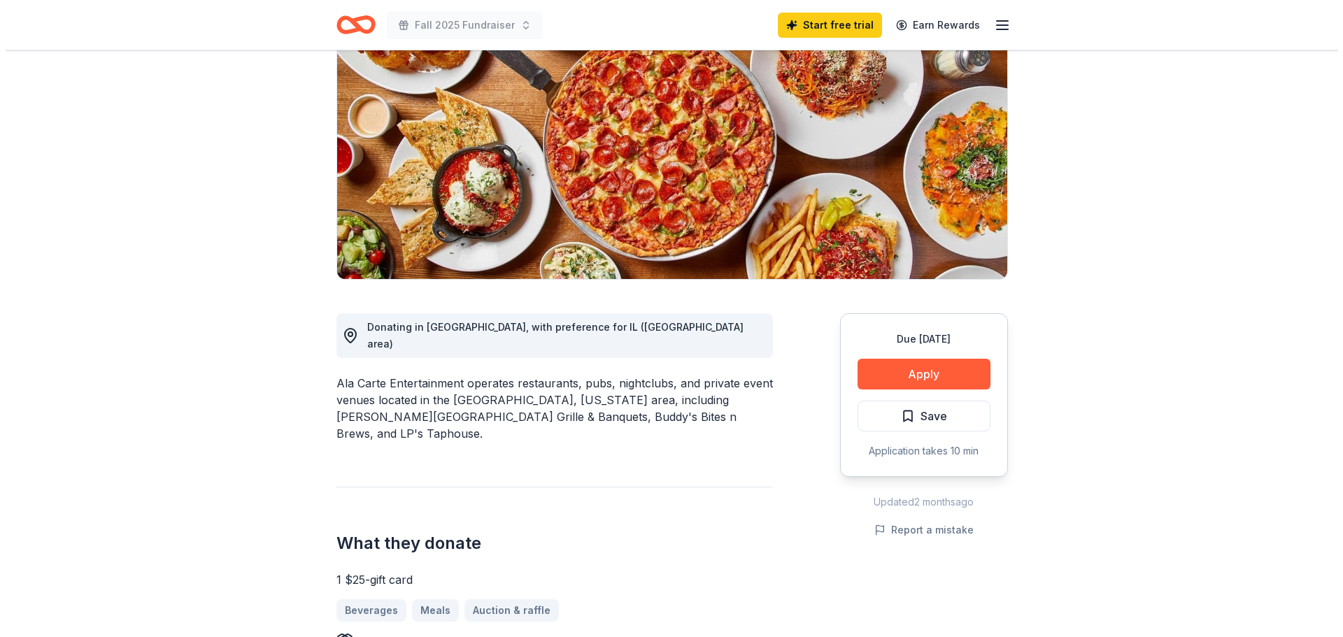
scroll to position [140, 0]
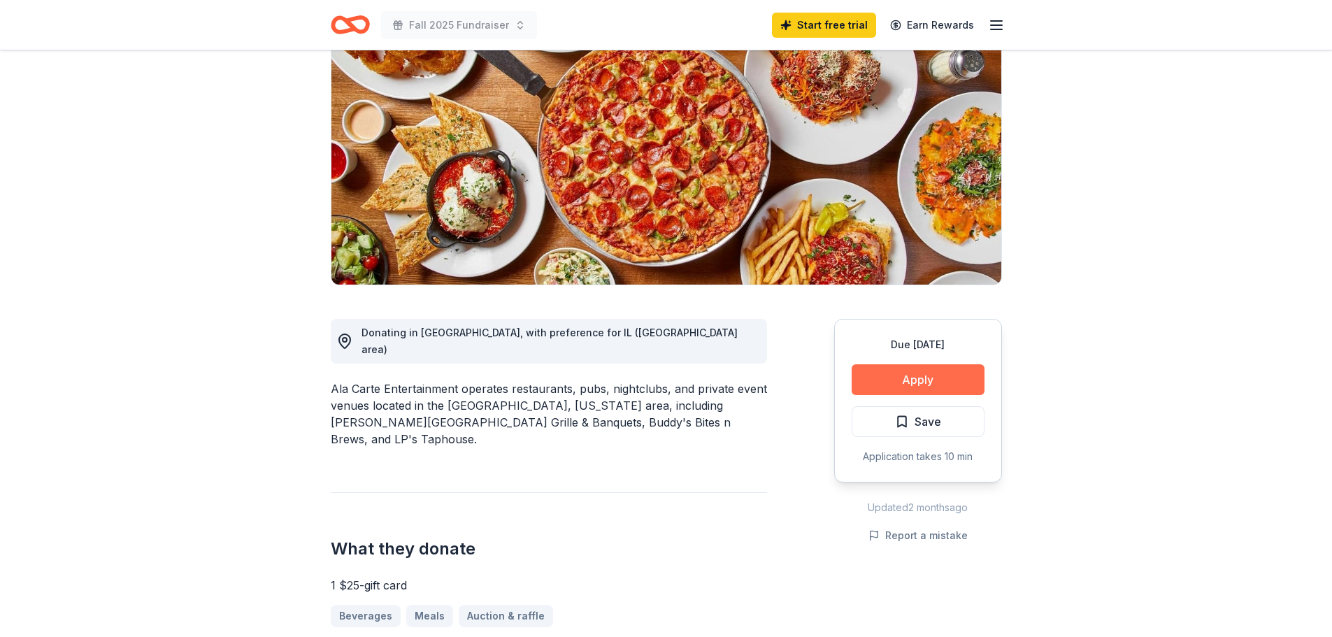
click at [916, 385] on button "Apply" at bounding box center [918, 379] width 133 height 31
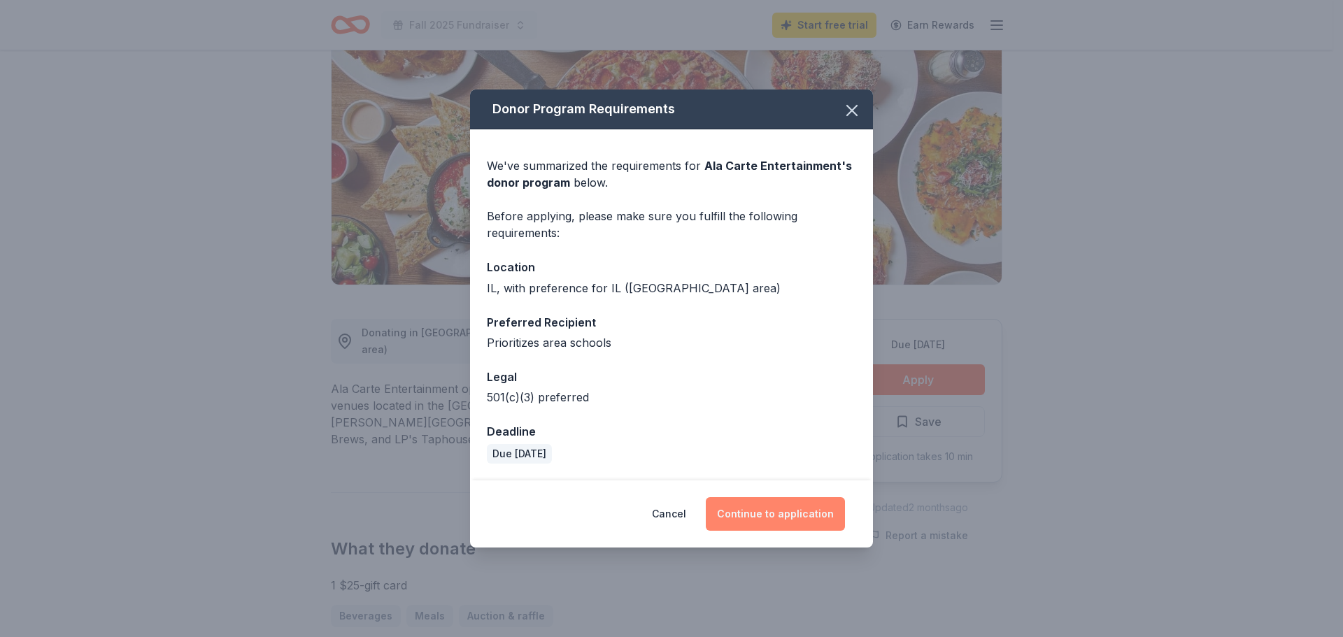
click at [801, 511] on button "Continue to application" at bounding box center [775, 514] width 139 height 34
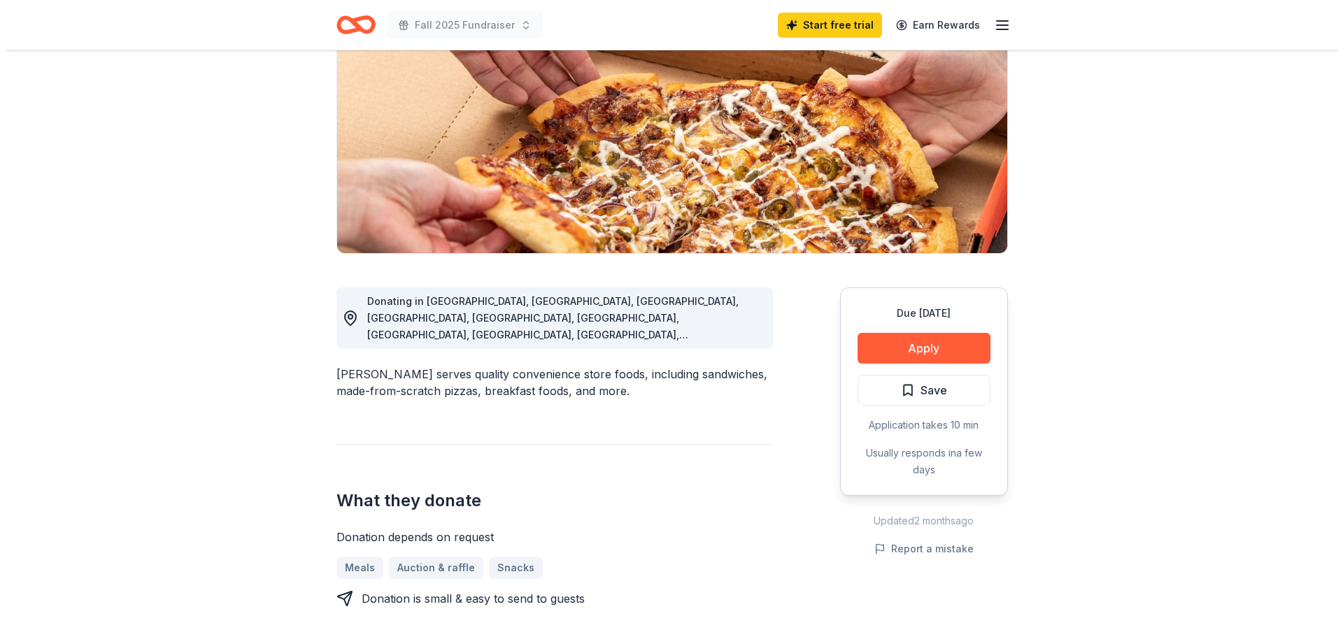
scroll to position [210, 0]
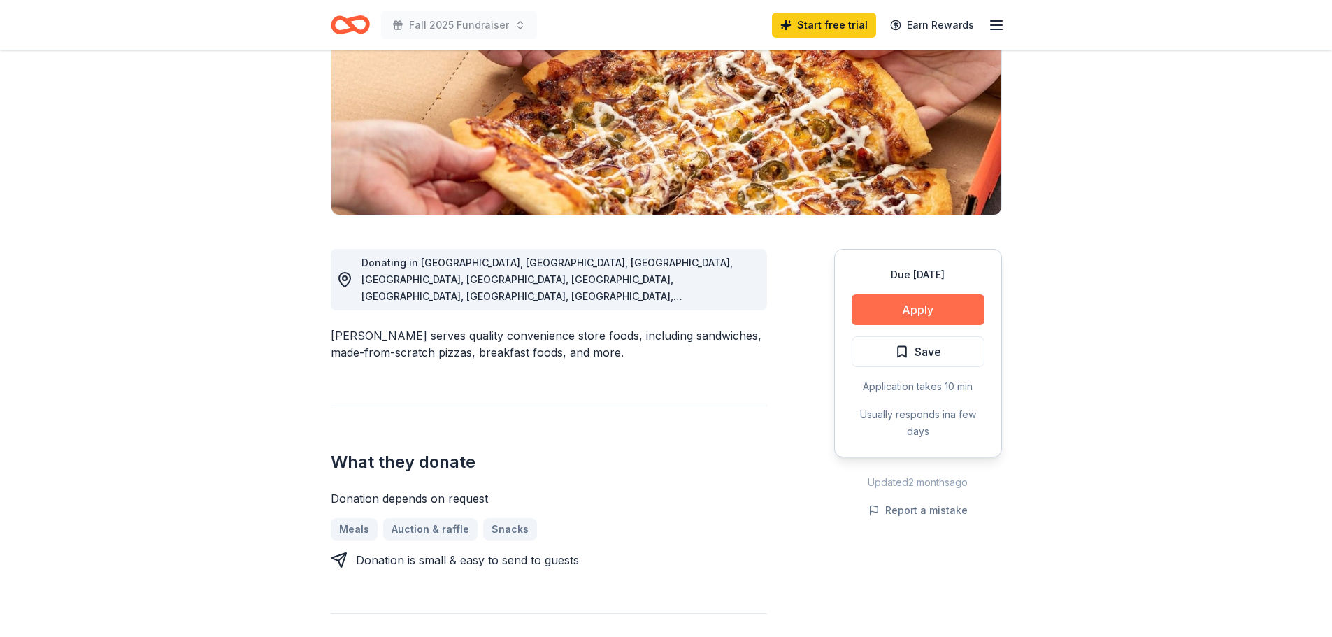
click at [911, 309] on button "Apply" at bounding box center [918, 309] width 133 height 31
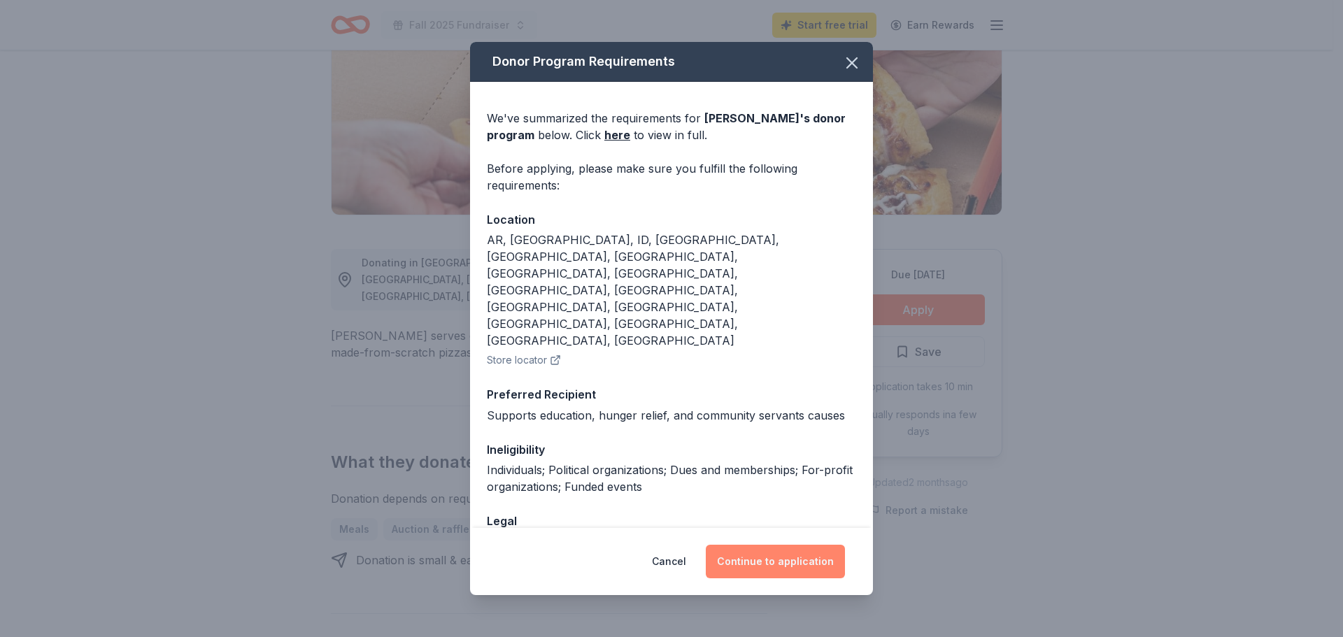
click at [787, 567] on button "Continue to application" at bounding box center [775, 562] width 139 height 34
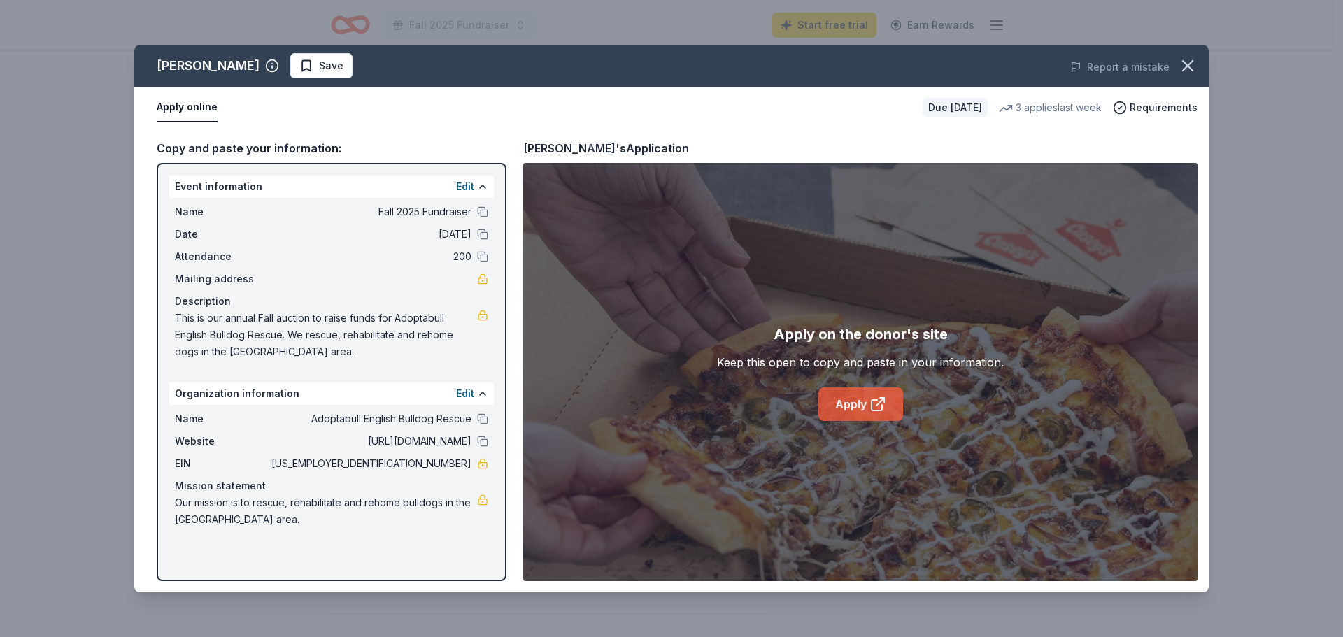
click at [869, 395] on link "Apply" at bounding box center [860, 404] width 85 height 34
